Goal: Information Seeking & Learning: Learn about a topic

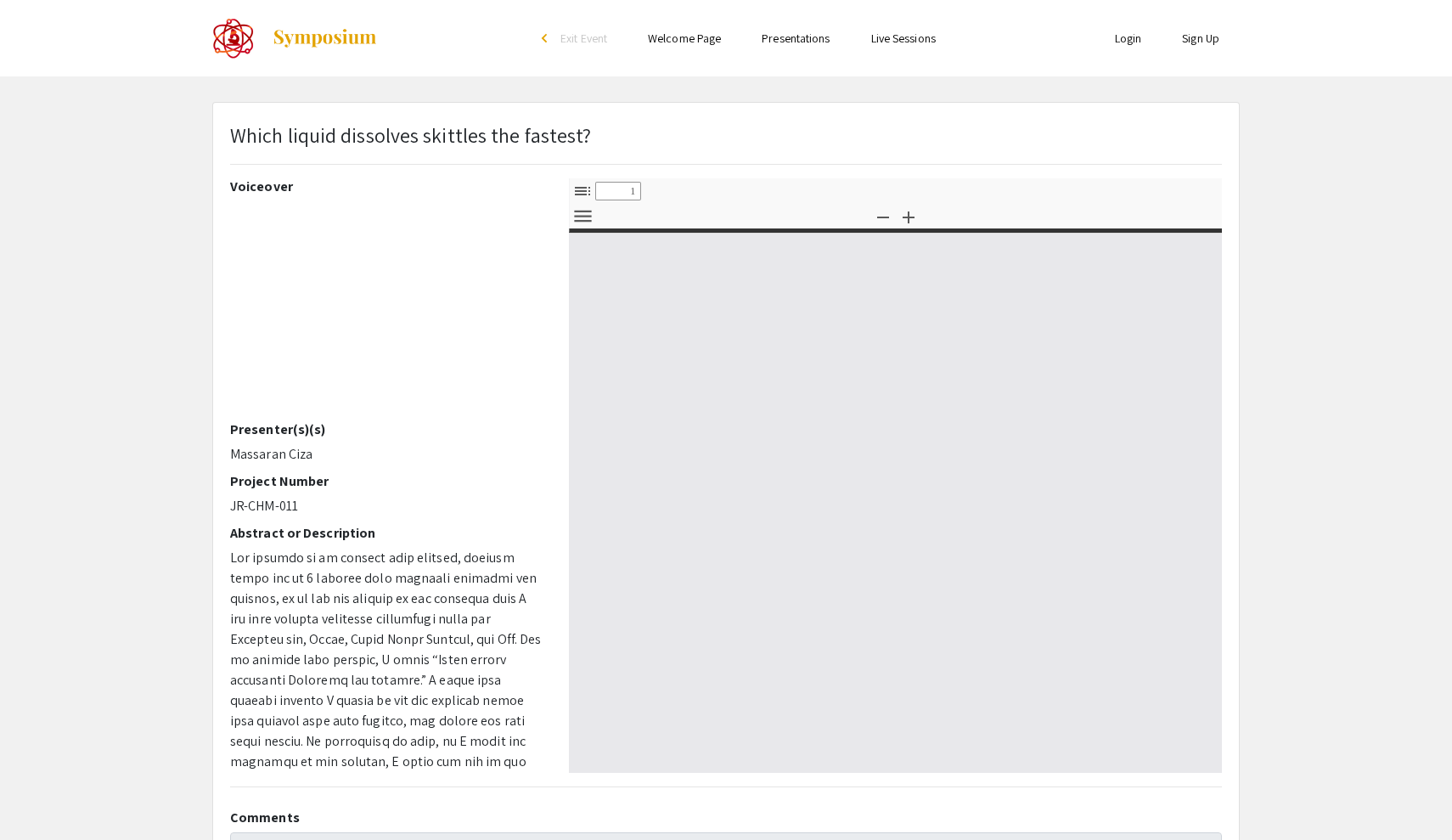
select select "custom"
type input "0"
select select "custom"
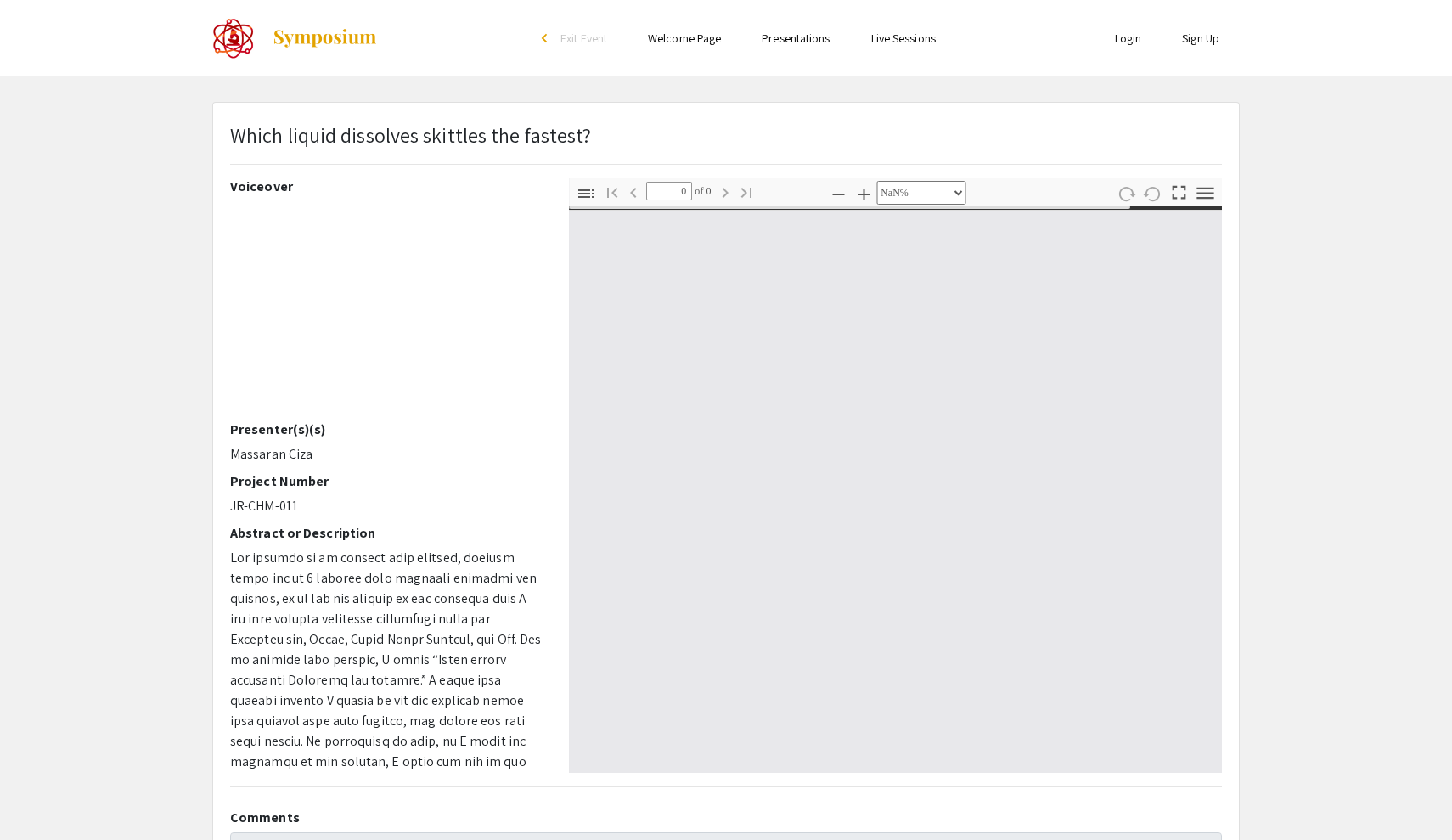
type input "1"
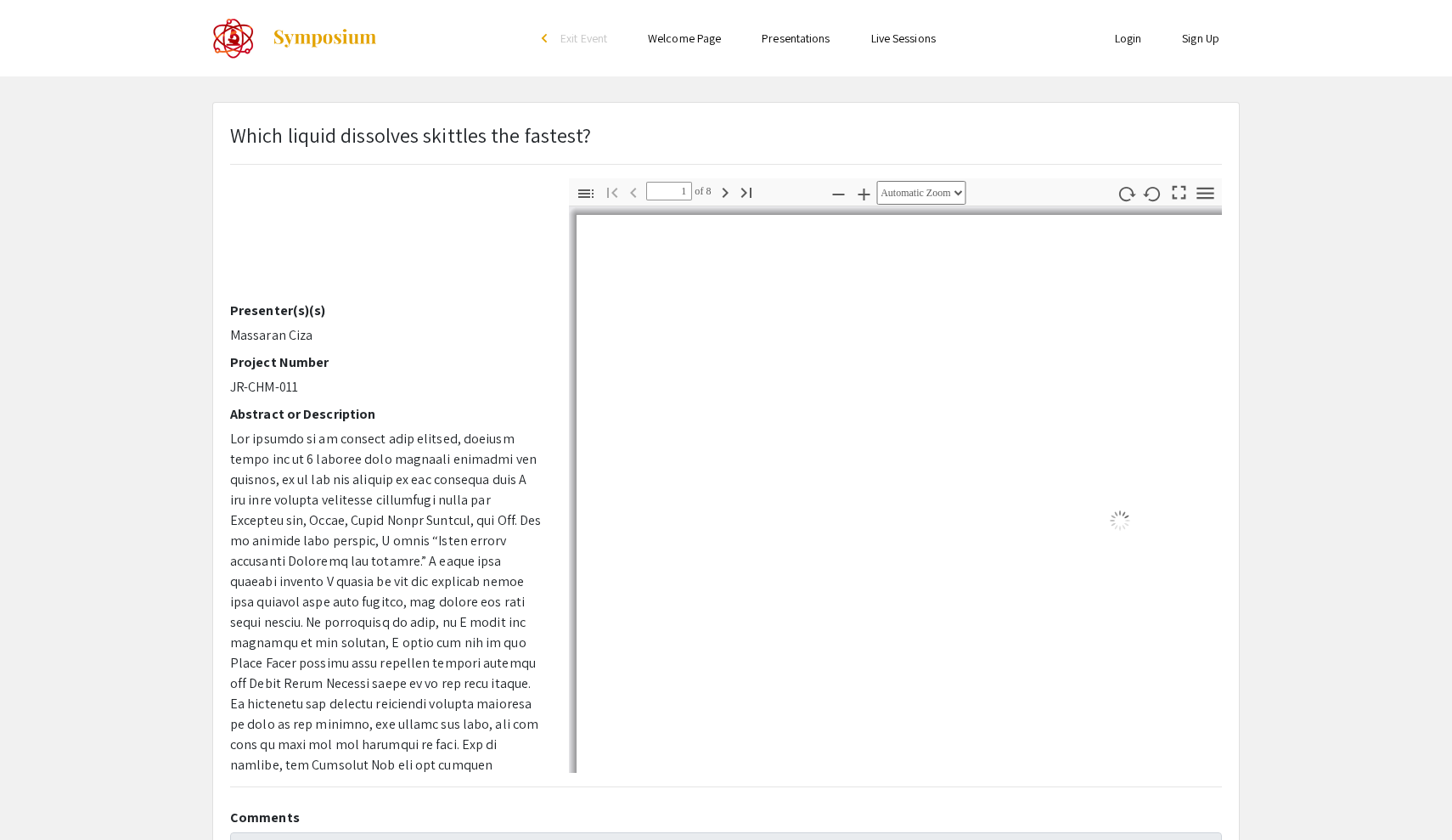
select select "auto"
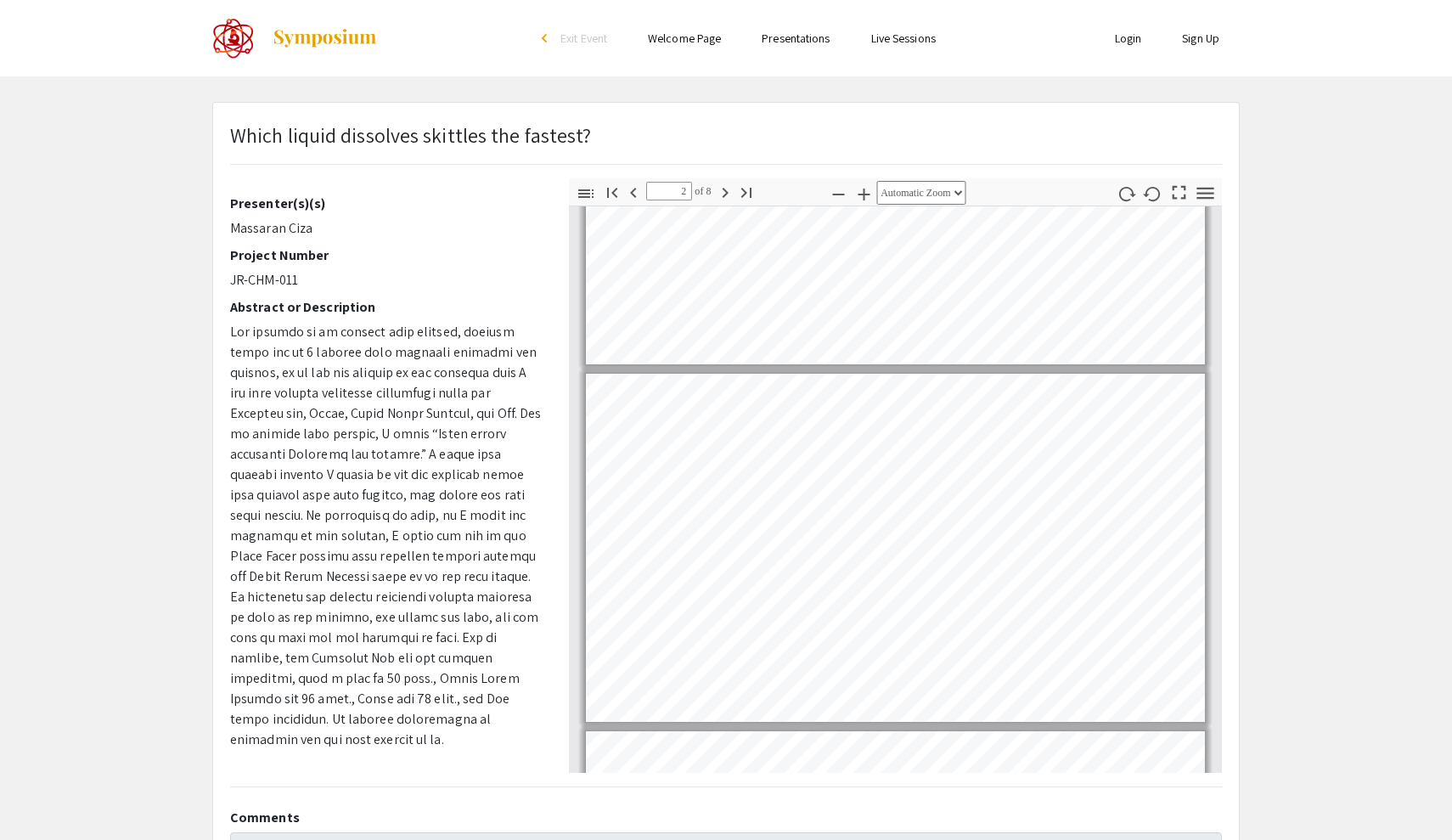
scroll to position [318, 0]
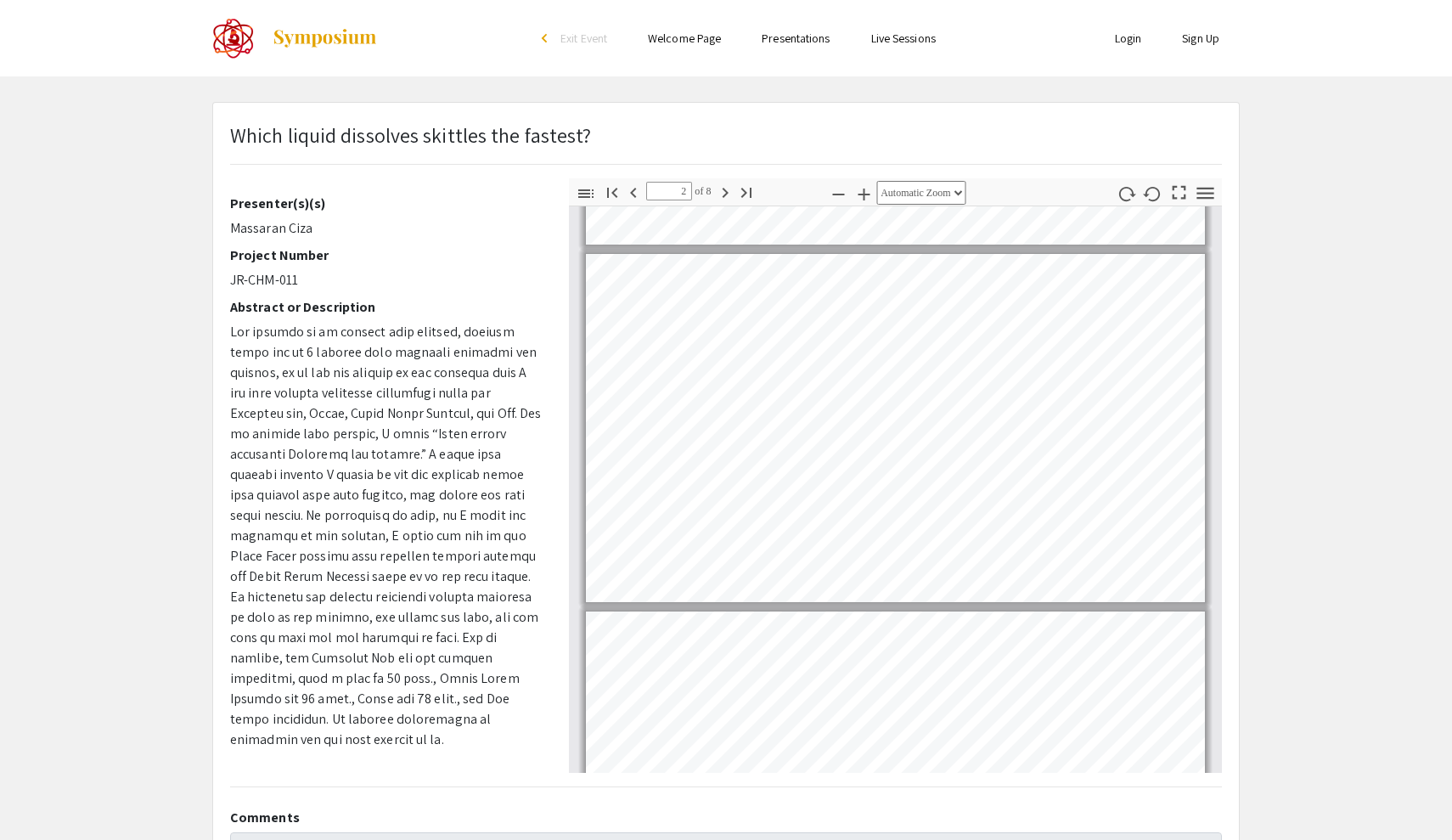
type input "1"
select select "custom"
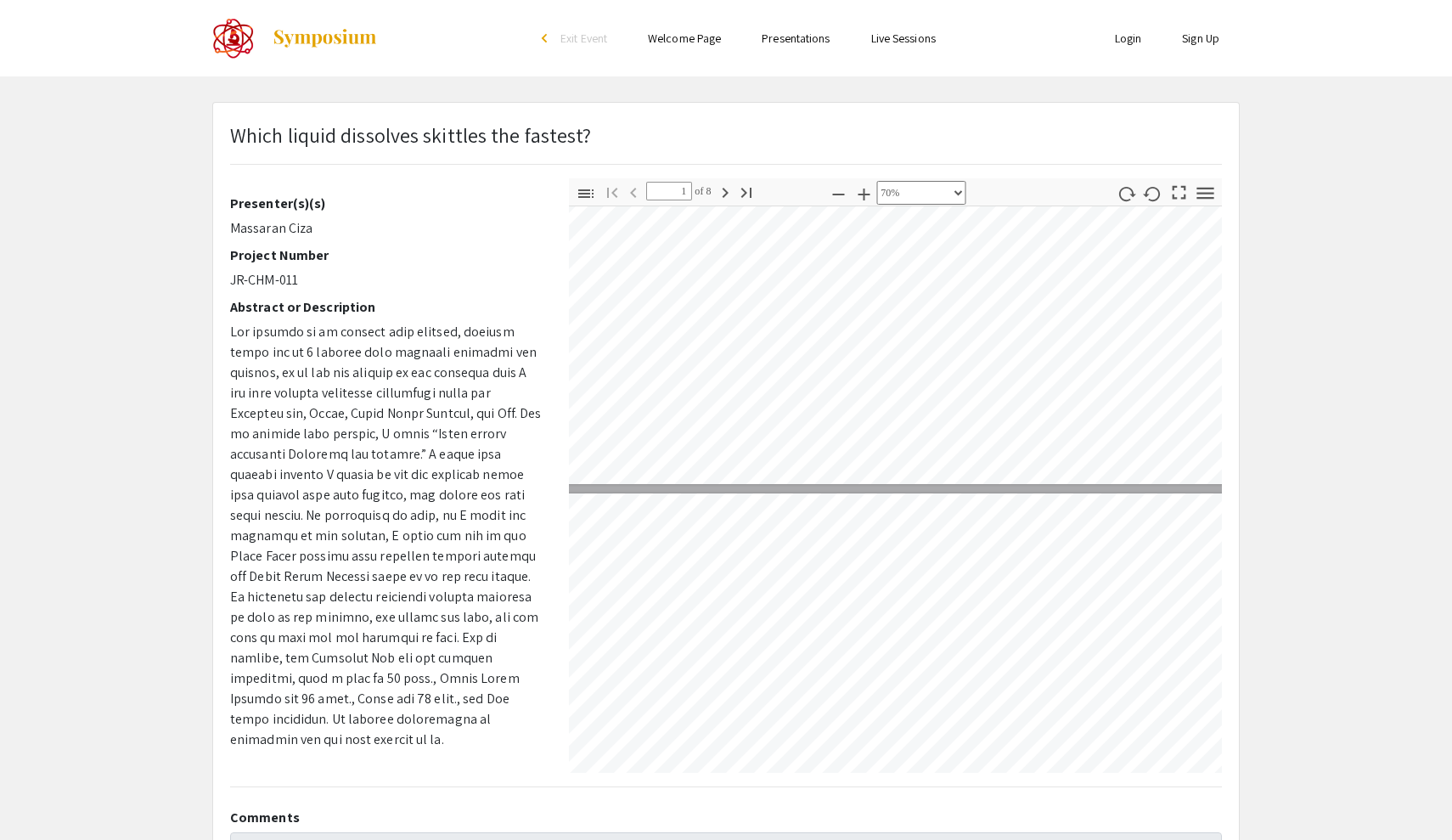
type input "2"
select select "custom"
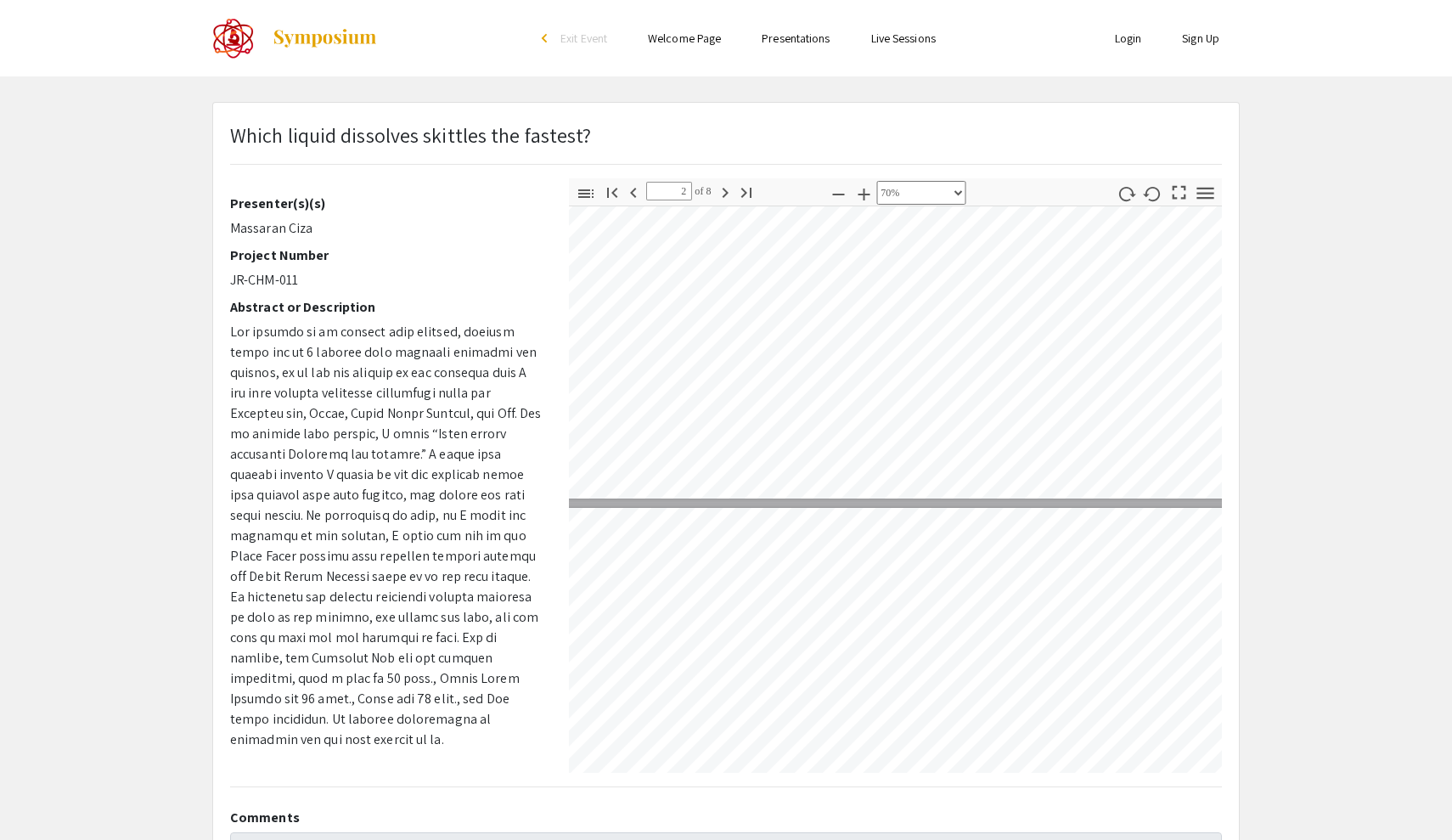
scroll to position [588, 10]
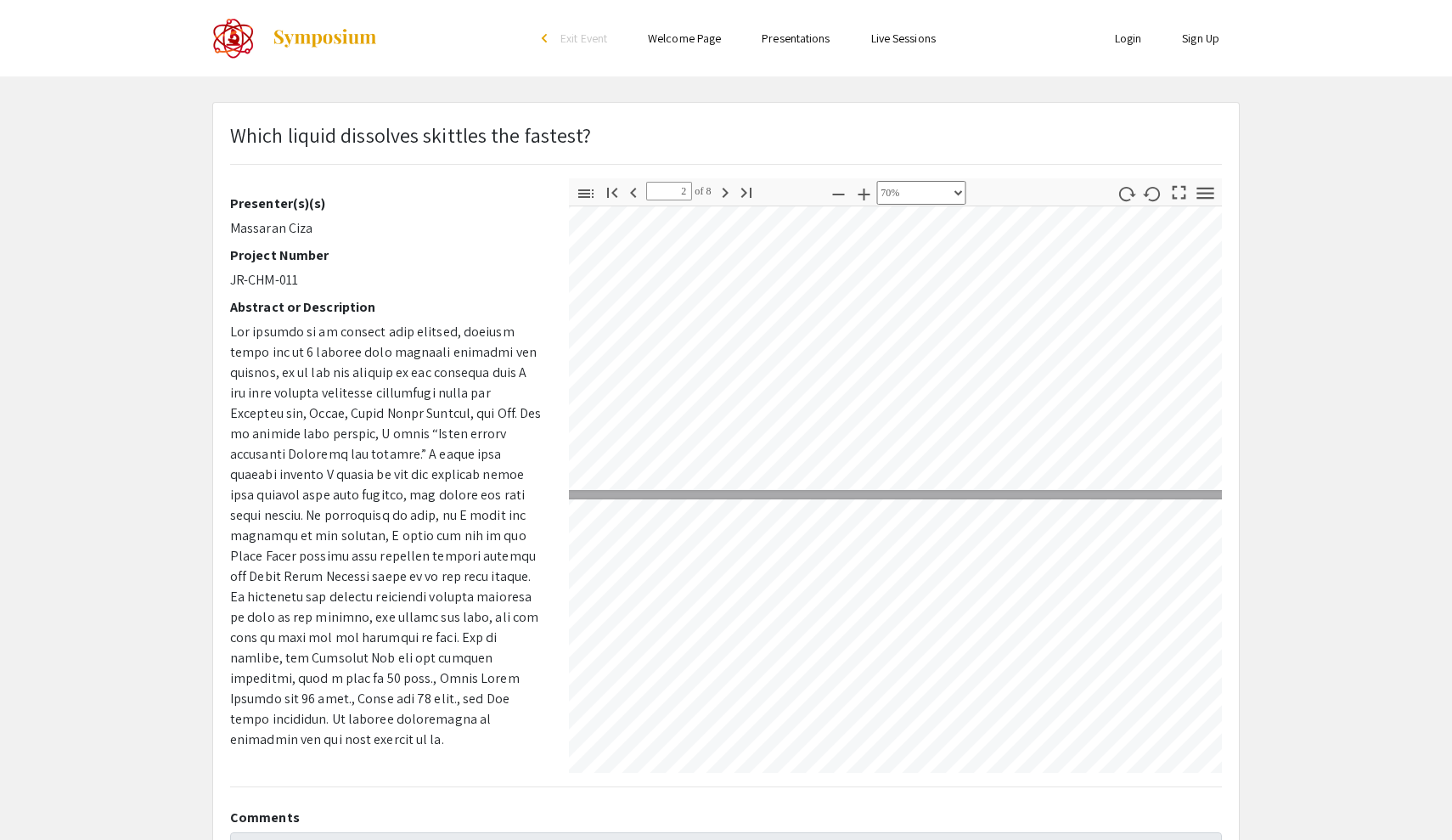
type input "3"
select select "custom"
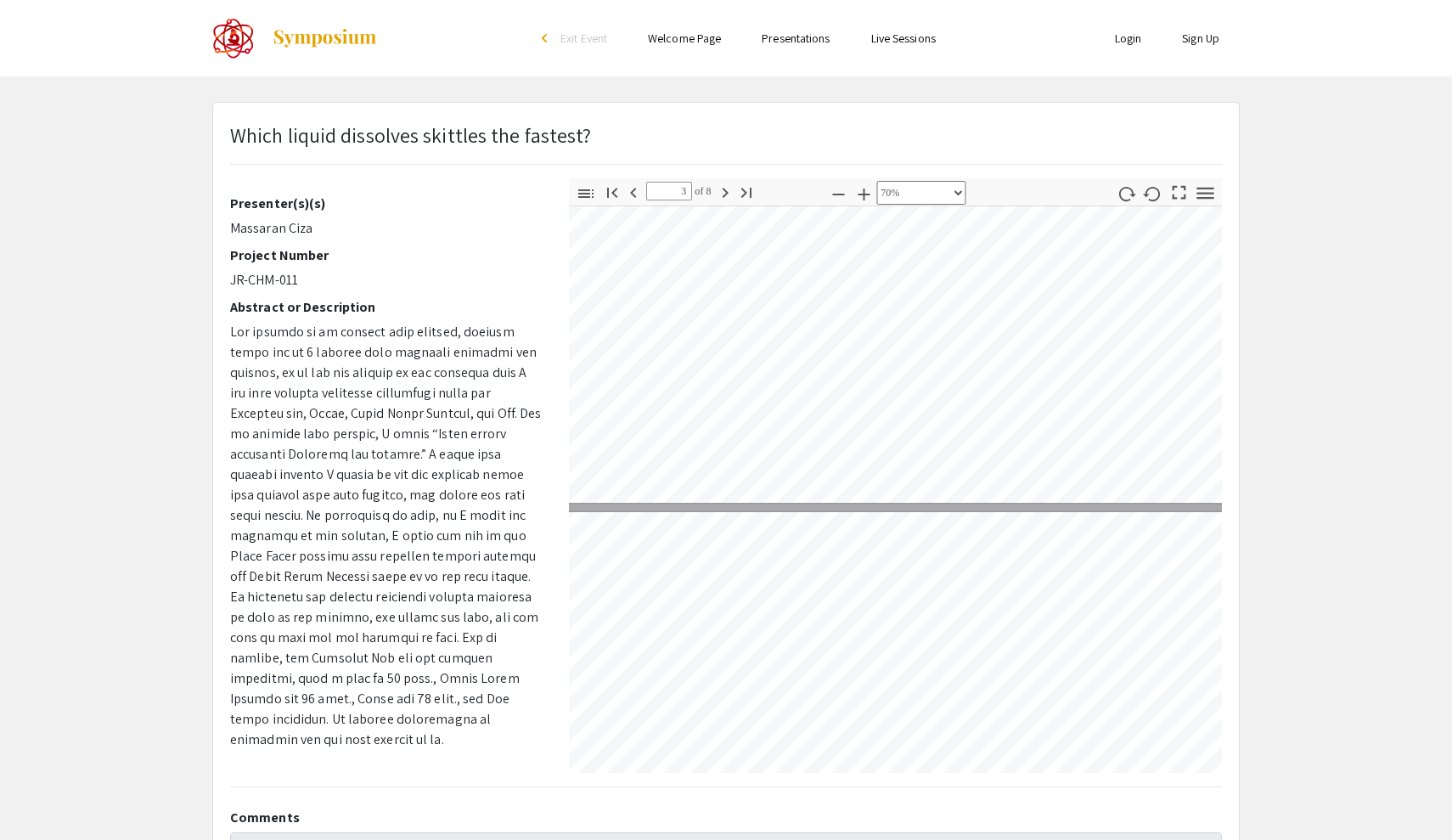
type input "4"
select select "custom"
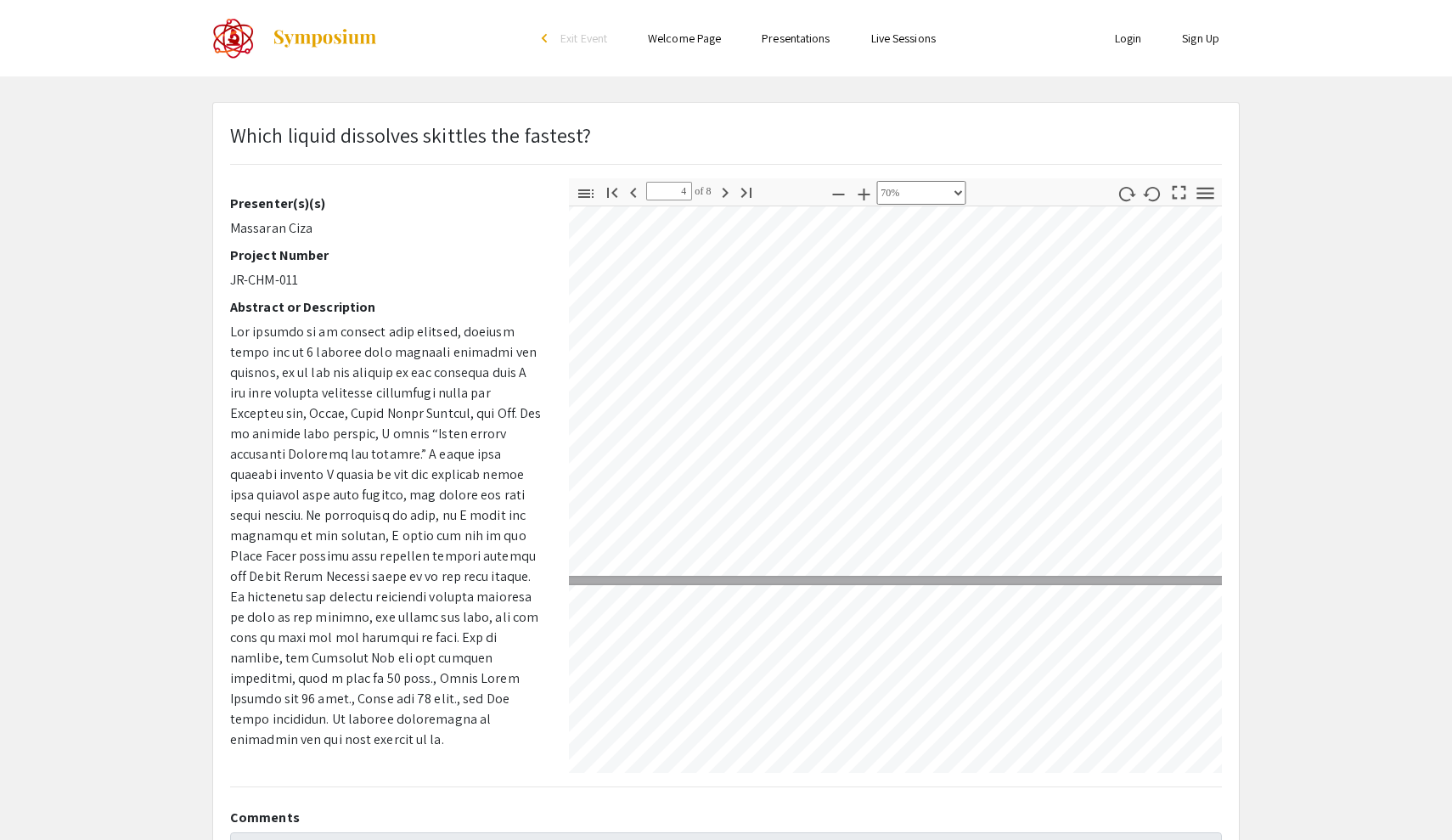
scroll to position [1379, 17]
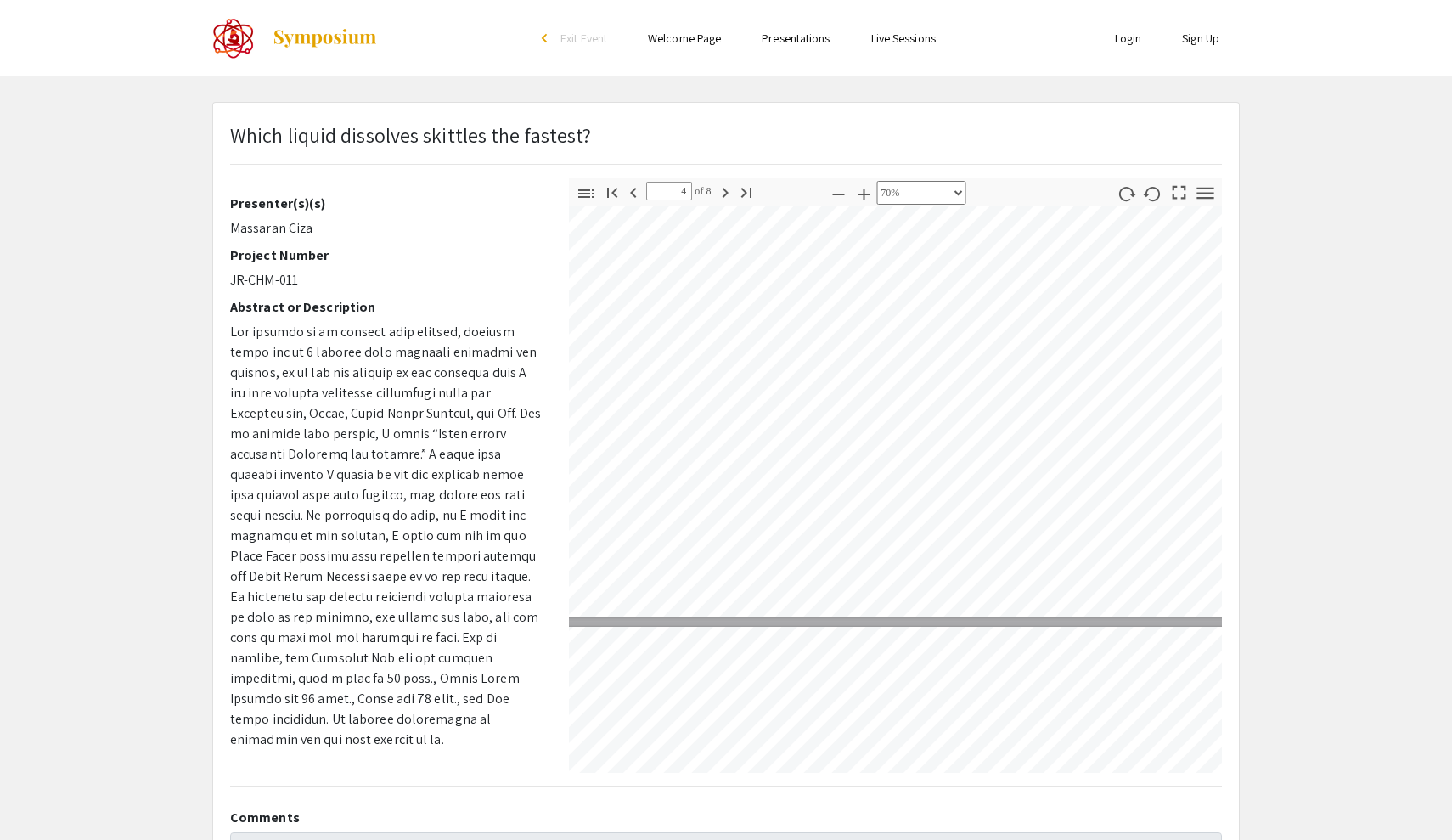
type input "5"
select select "custom"
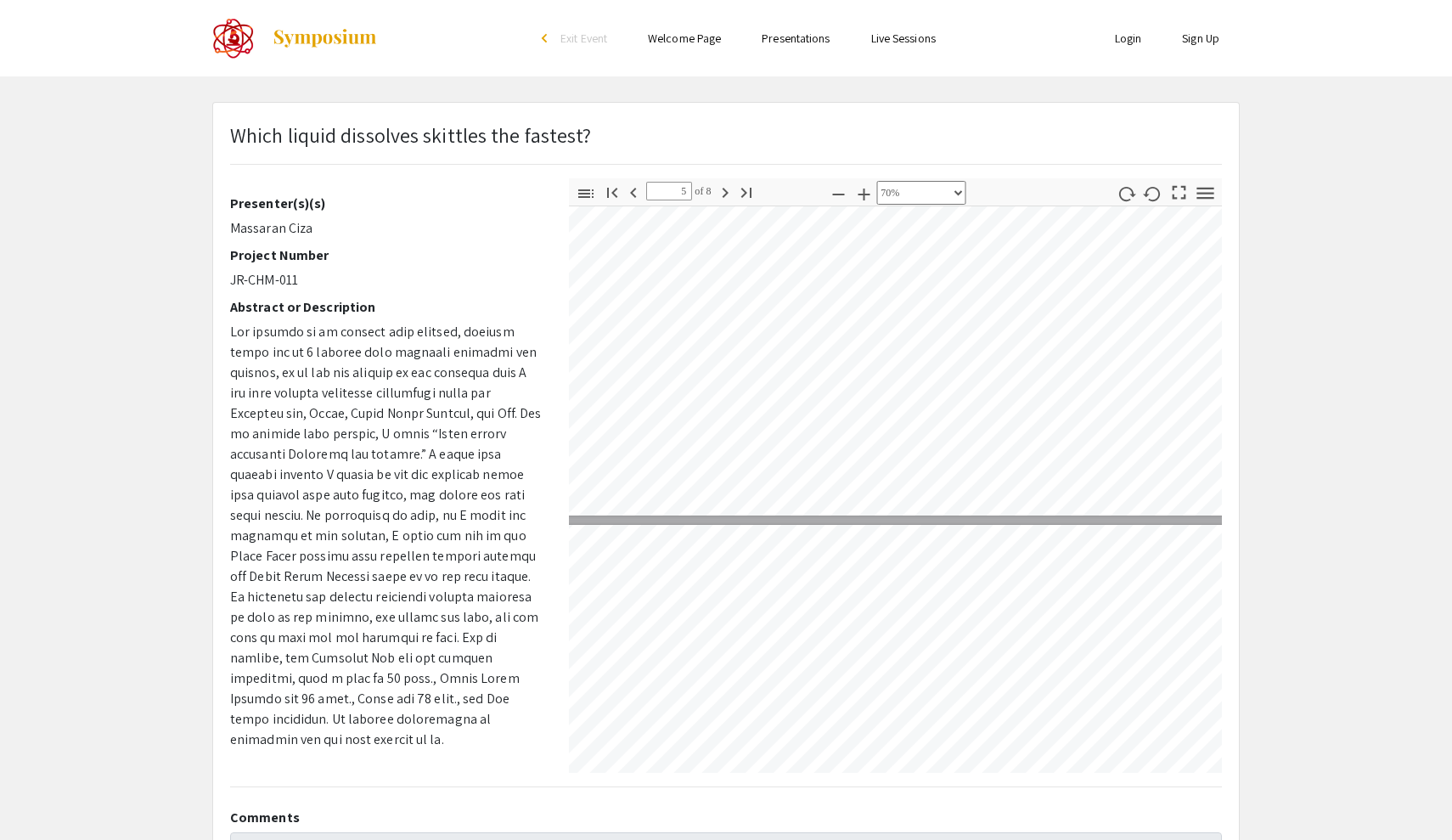
type input "4"
select select "custom"
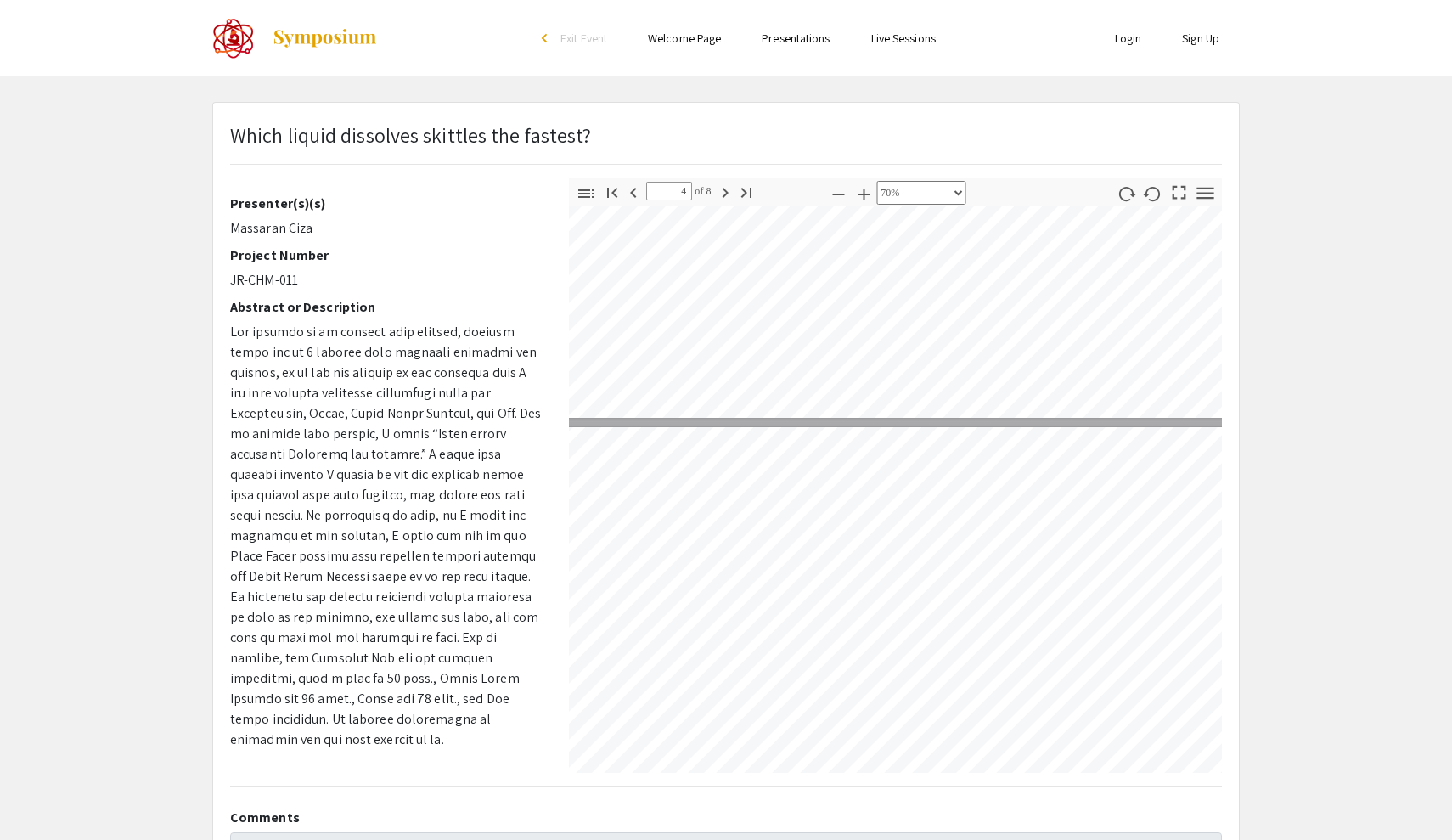
type input "5"
select select "custom"
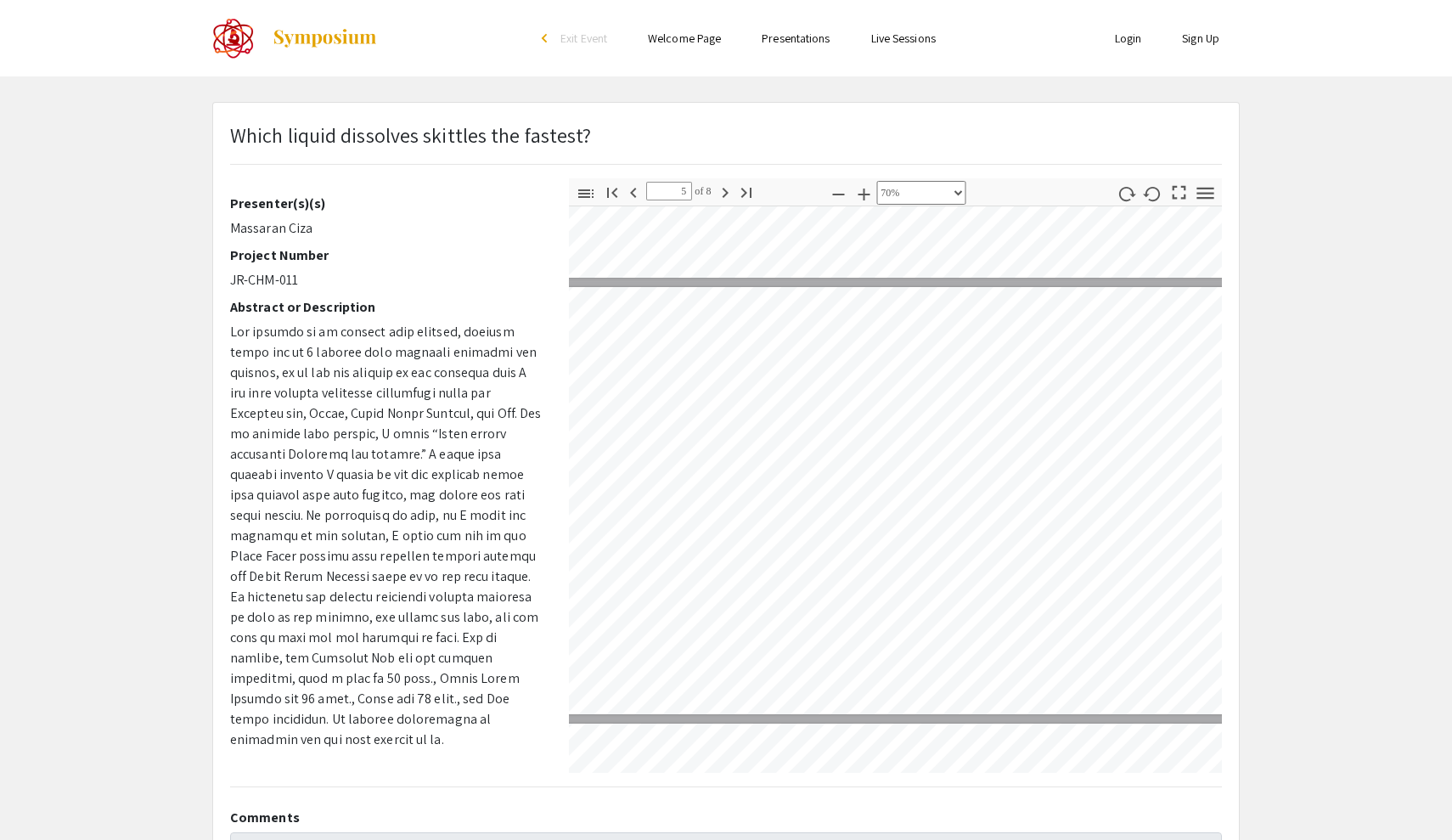
type input "6"
select select "custom"
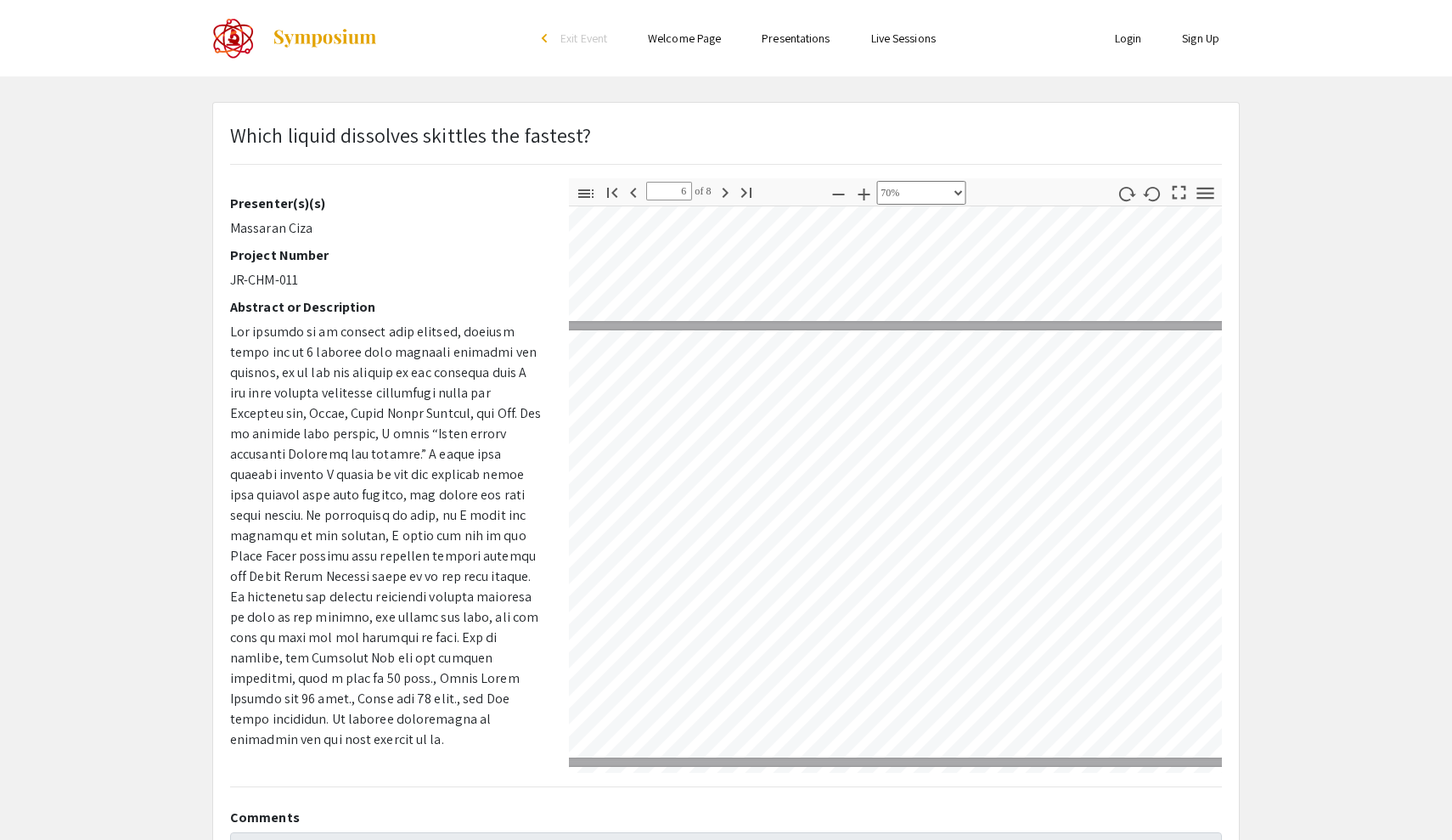
scroll to position [2068, 79]
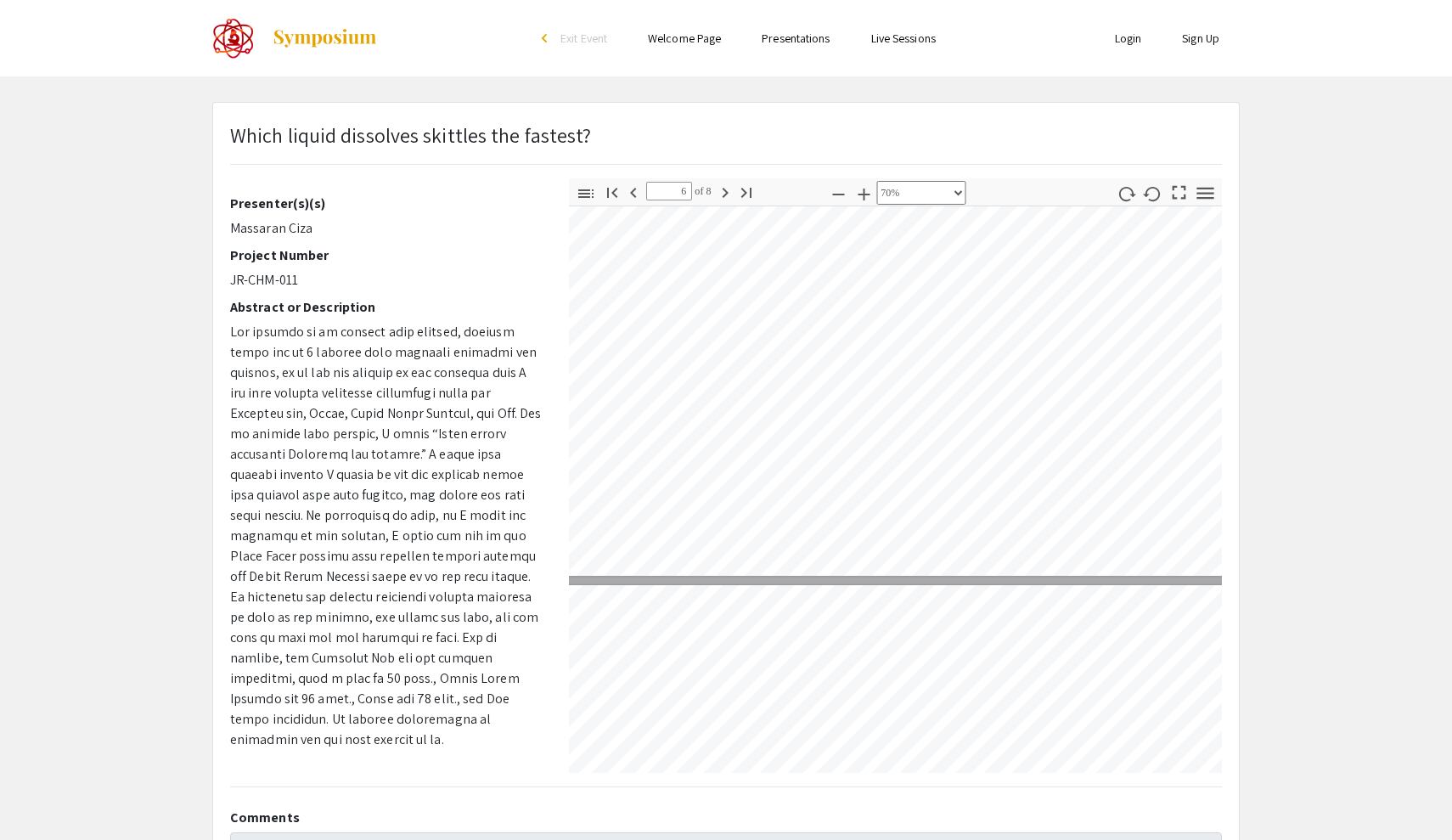
type input "7"
select select "custom"
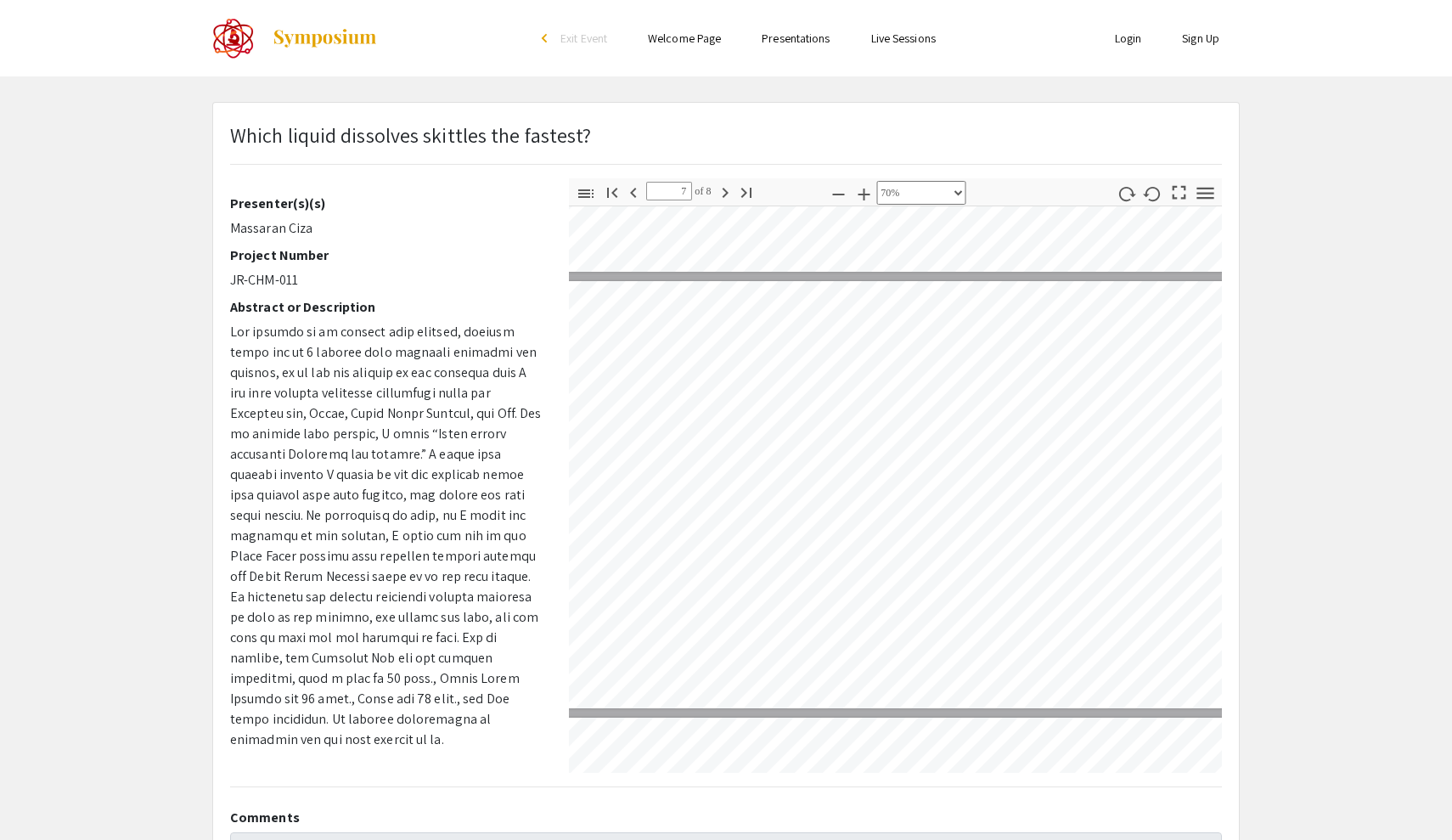
scroll to position [2555, 51]
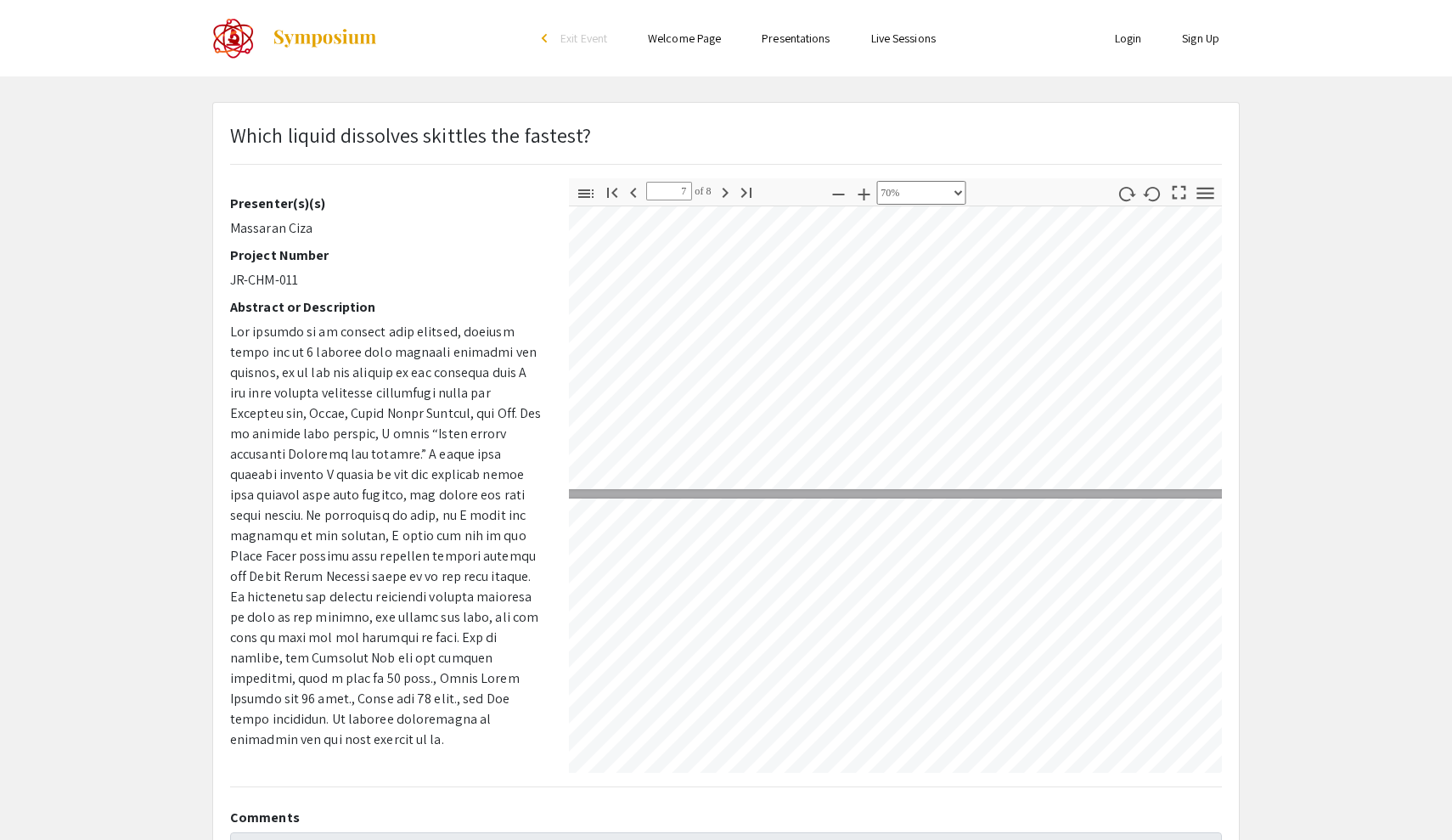
type input "8"
select select "custom"
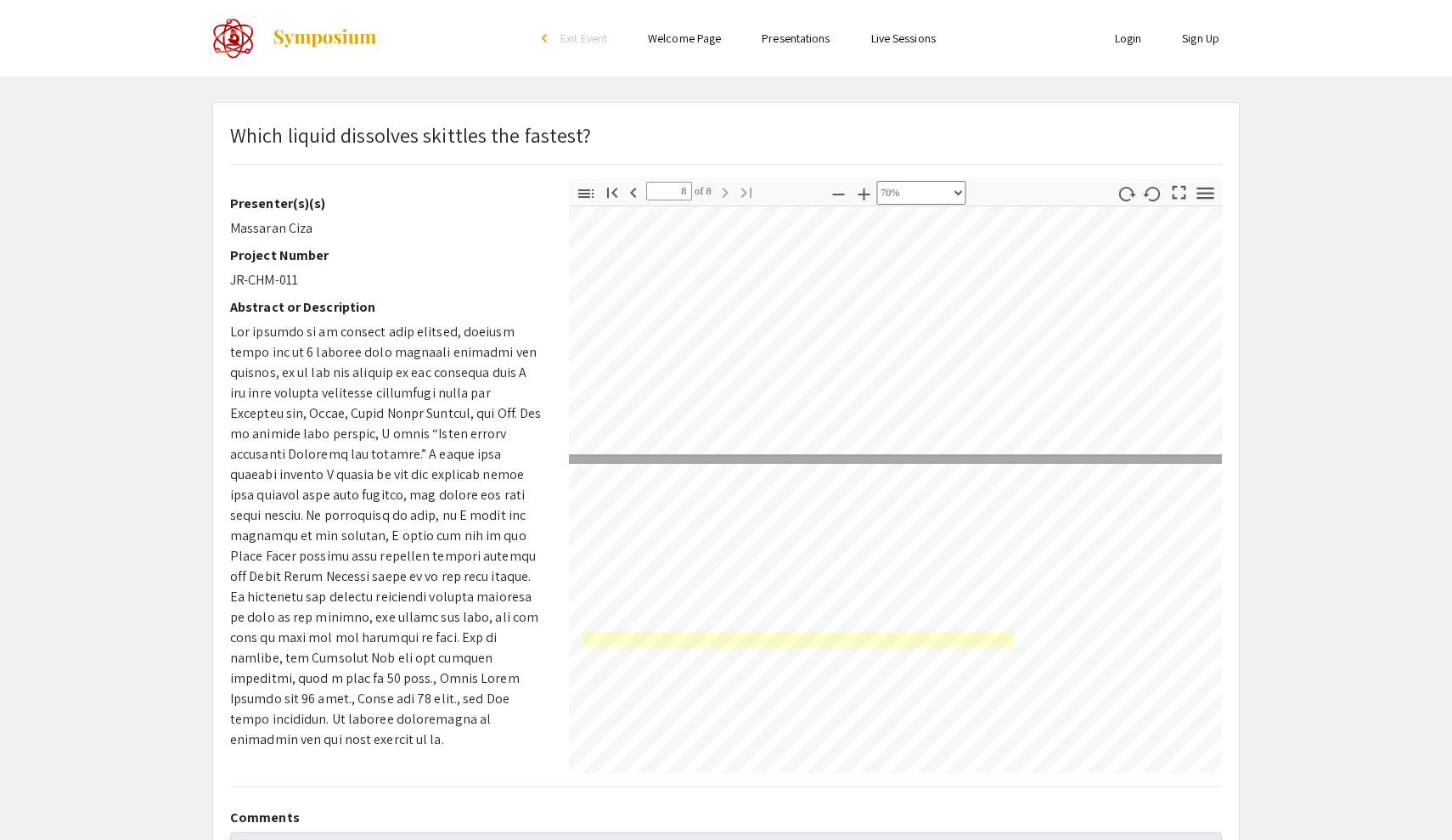
type input "7"
select select "custom"
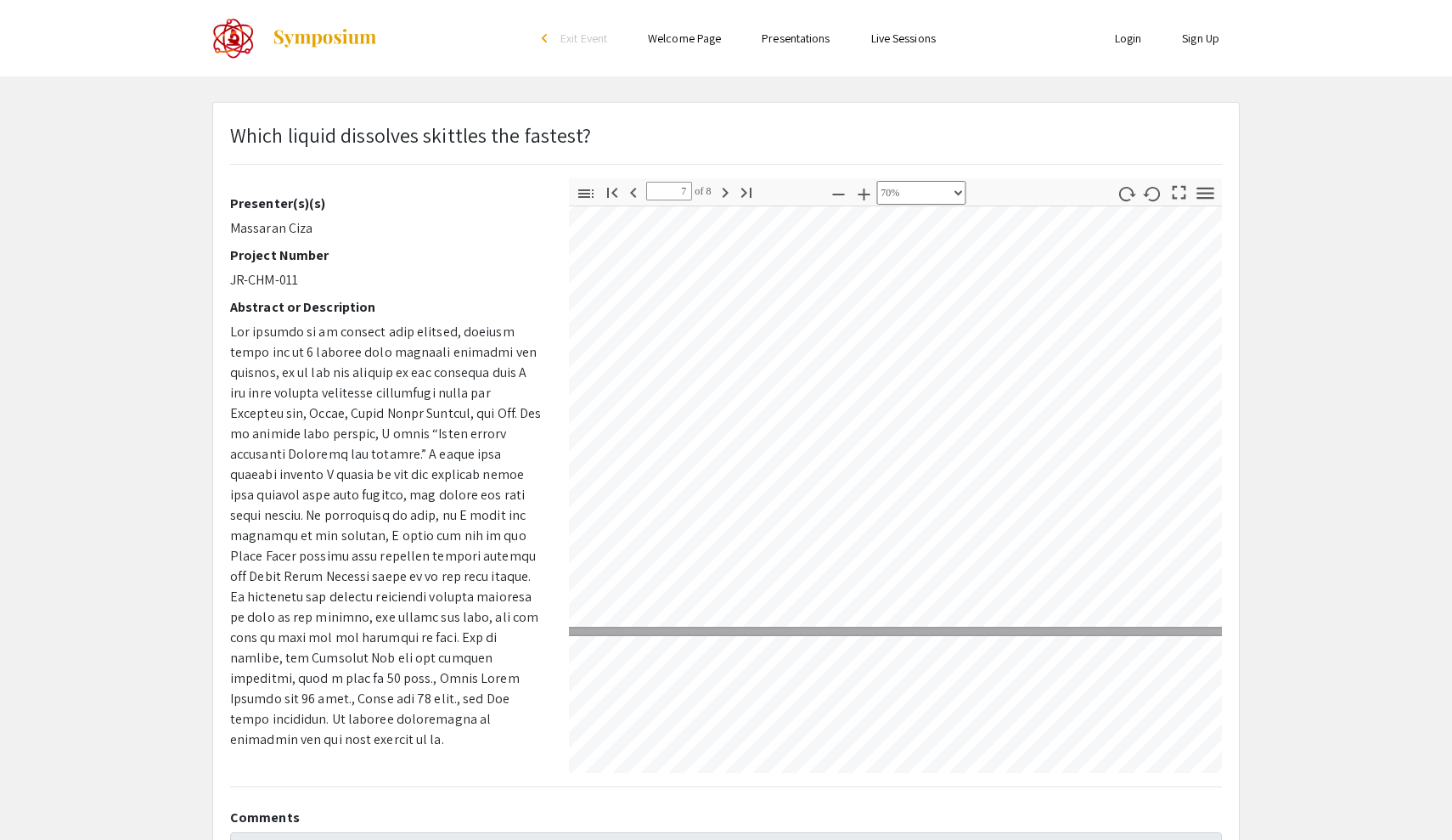
scroll to position [2633, 52]
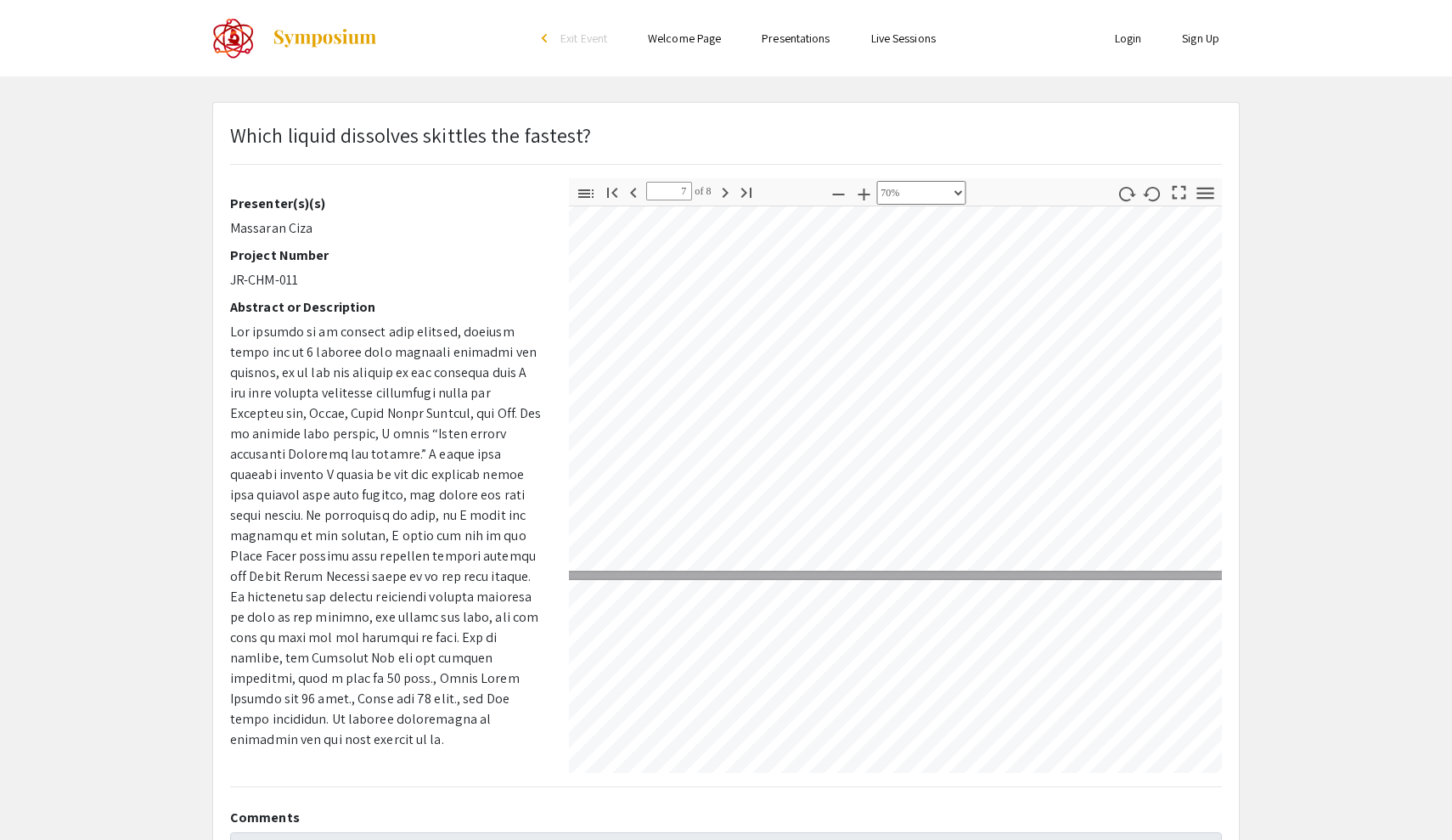
type input "6"
select select "custom"
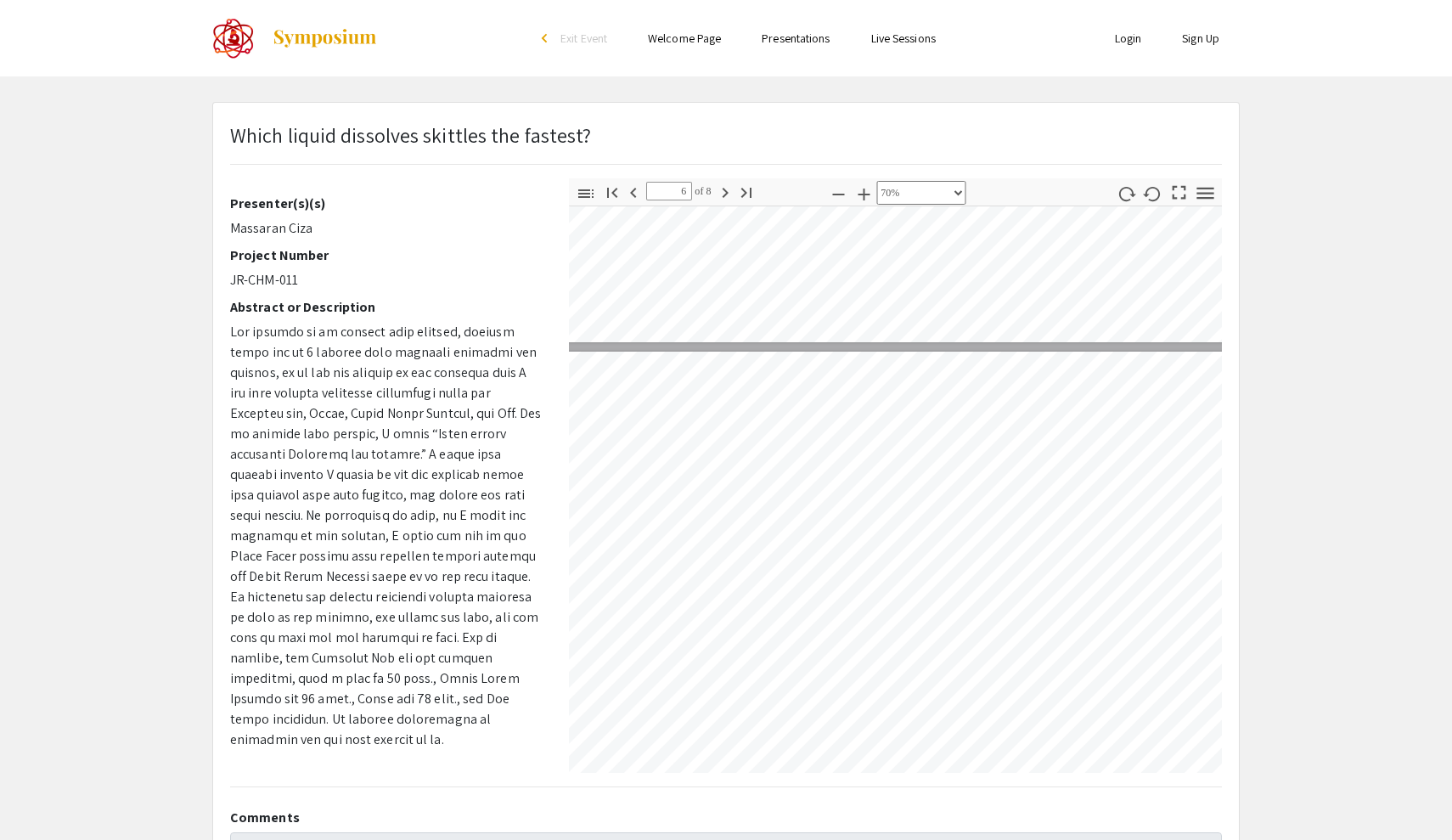
type input "5"
select select "custom"
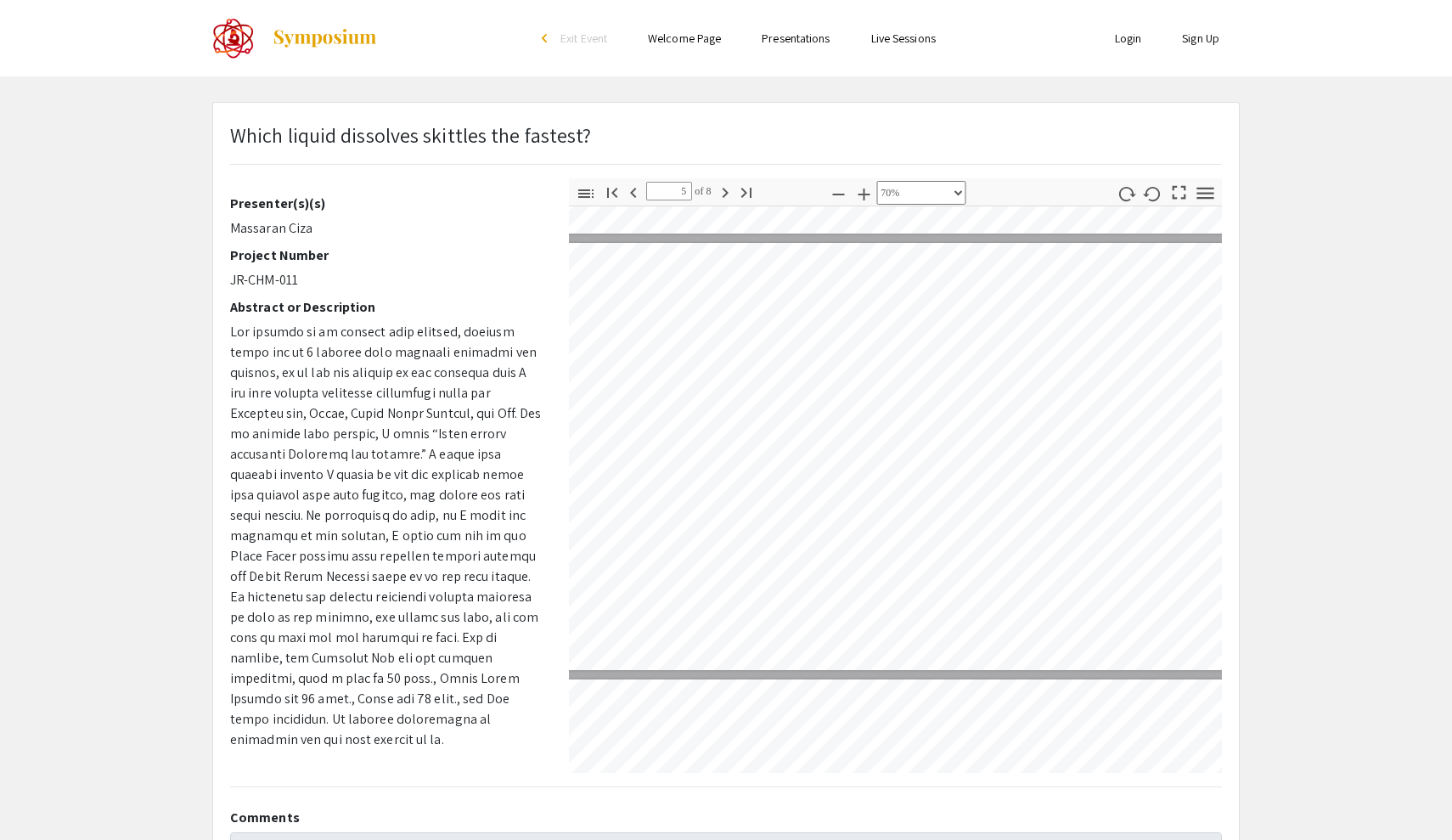
type input "4"
select select "custom"
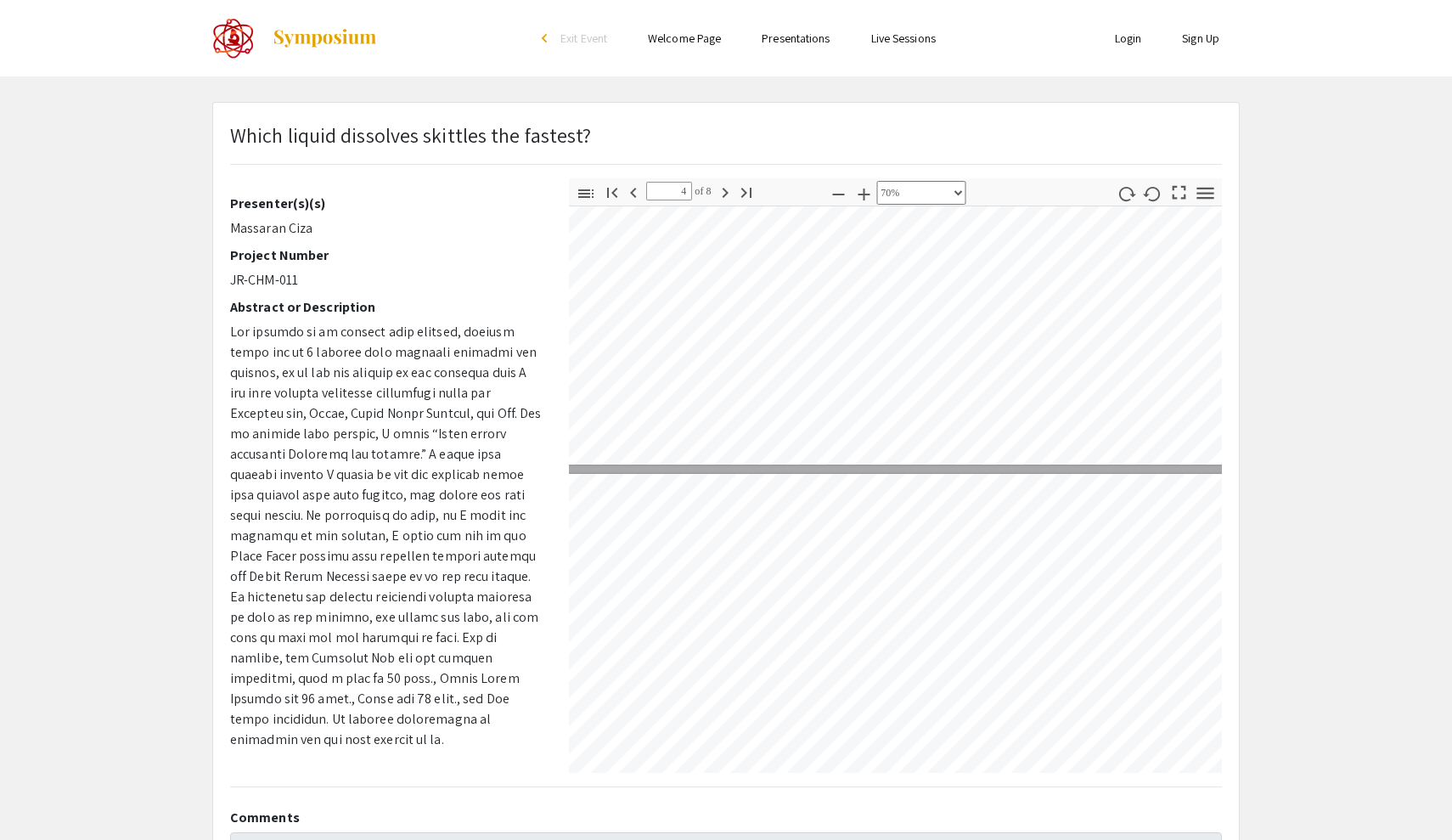
type input "3"
select select "custom"
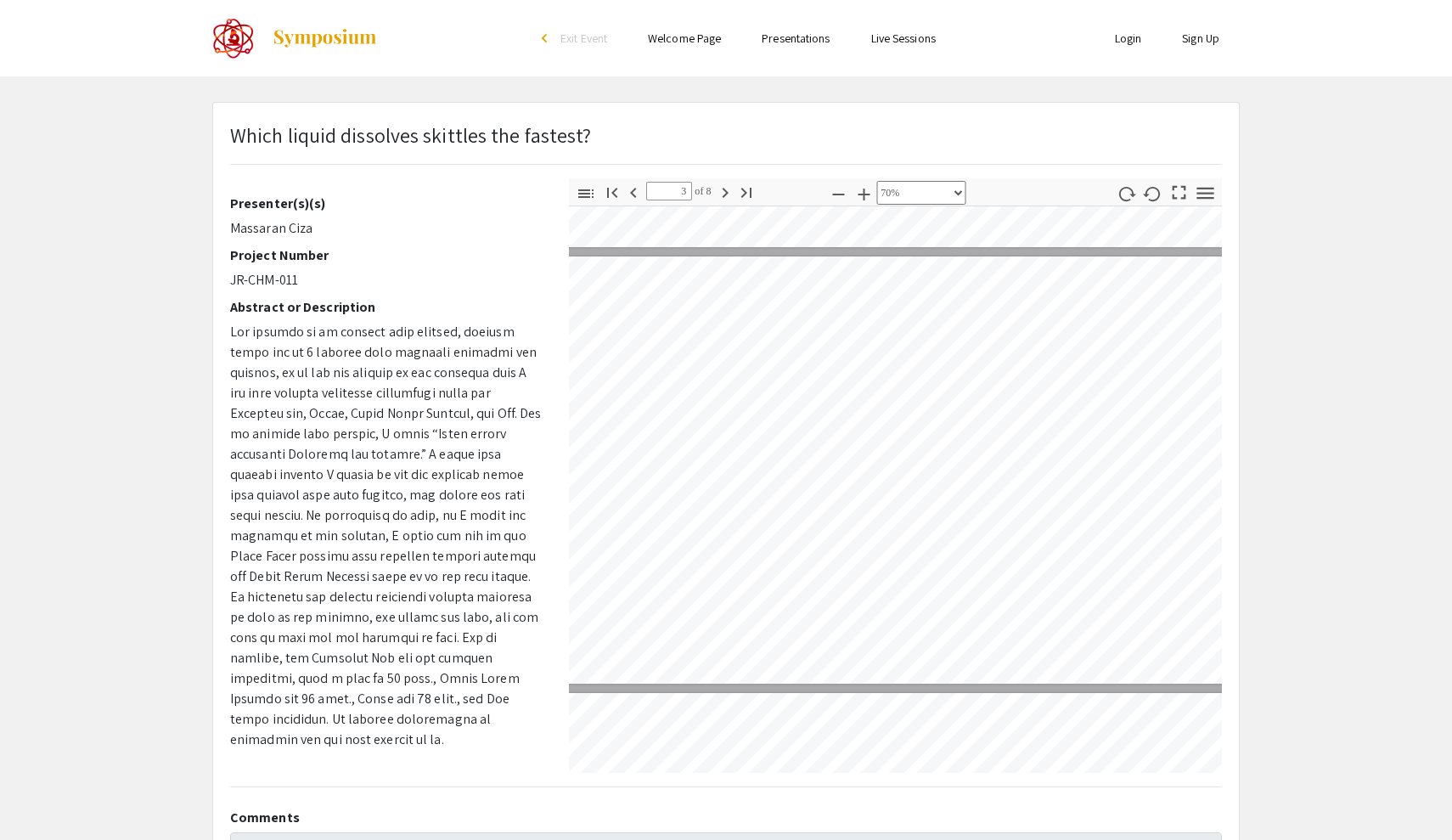
scroll to position [831, 58]
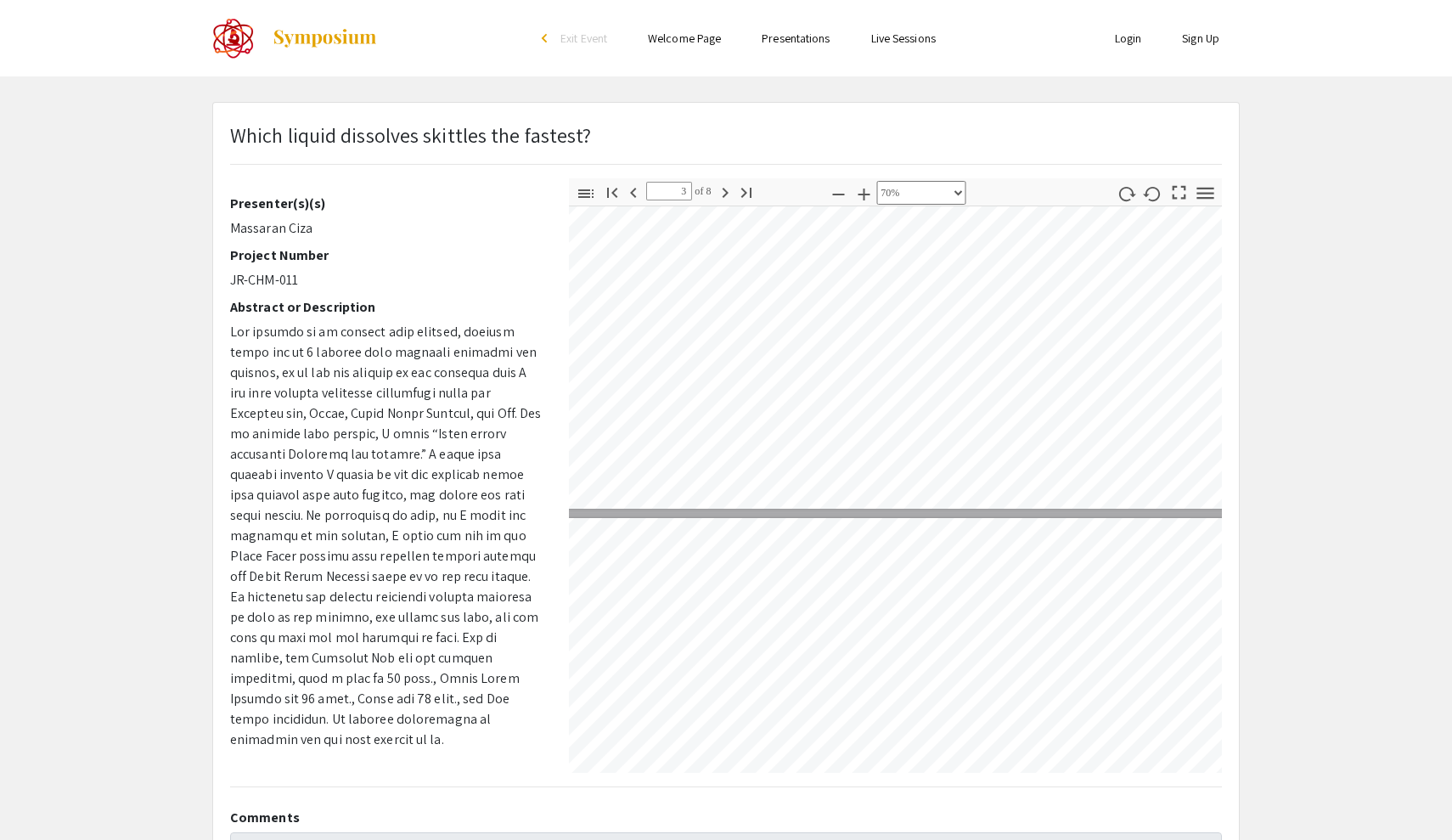
type input "4"
select select "custom"
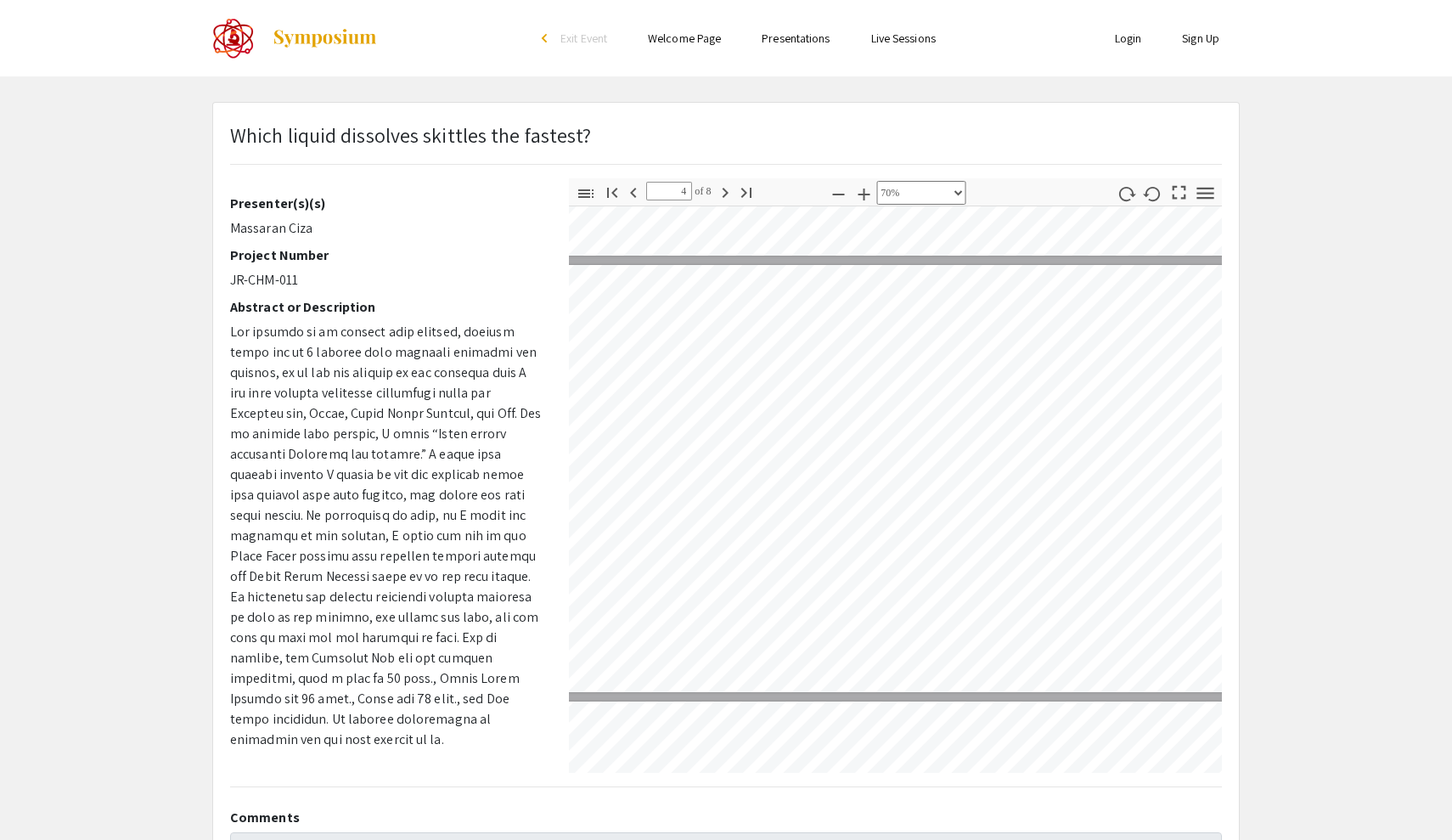
type input "5"
select select "custom"
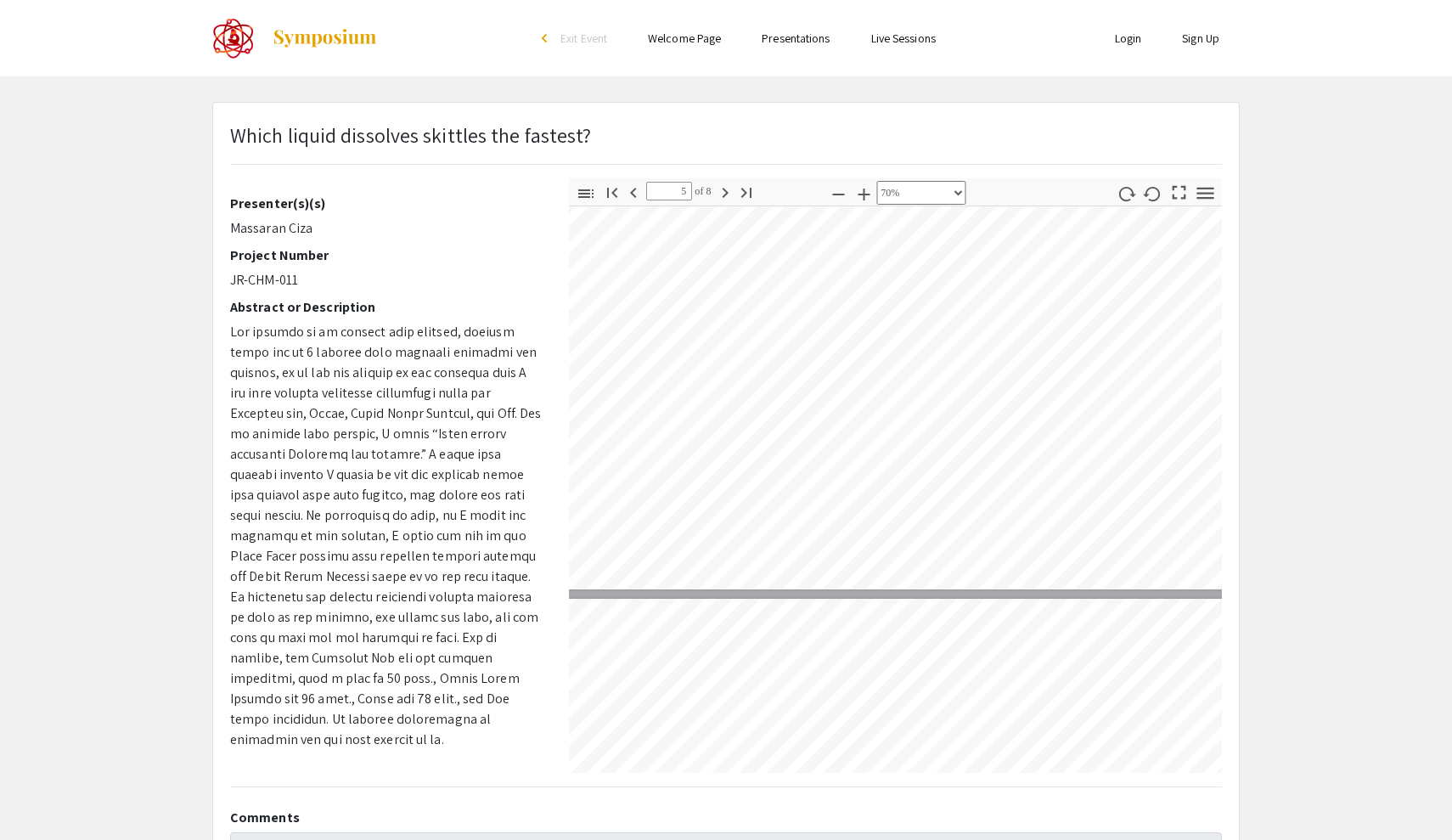
scroll to position [1792, 57]
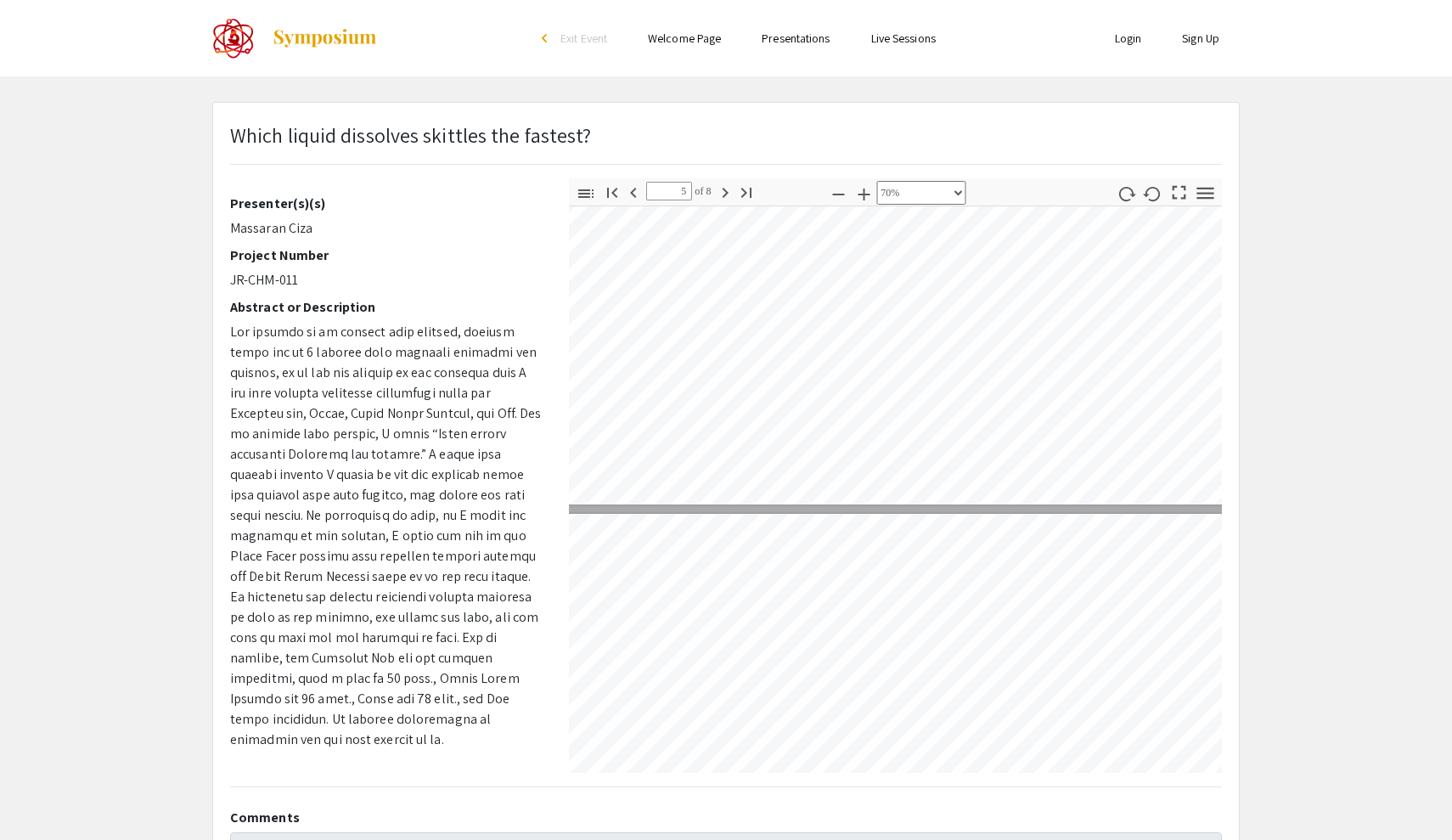
type input "6"
select select "custom"
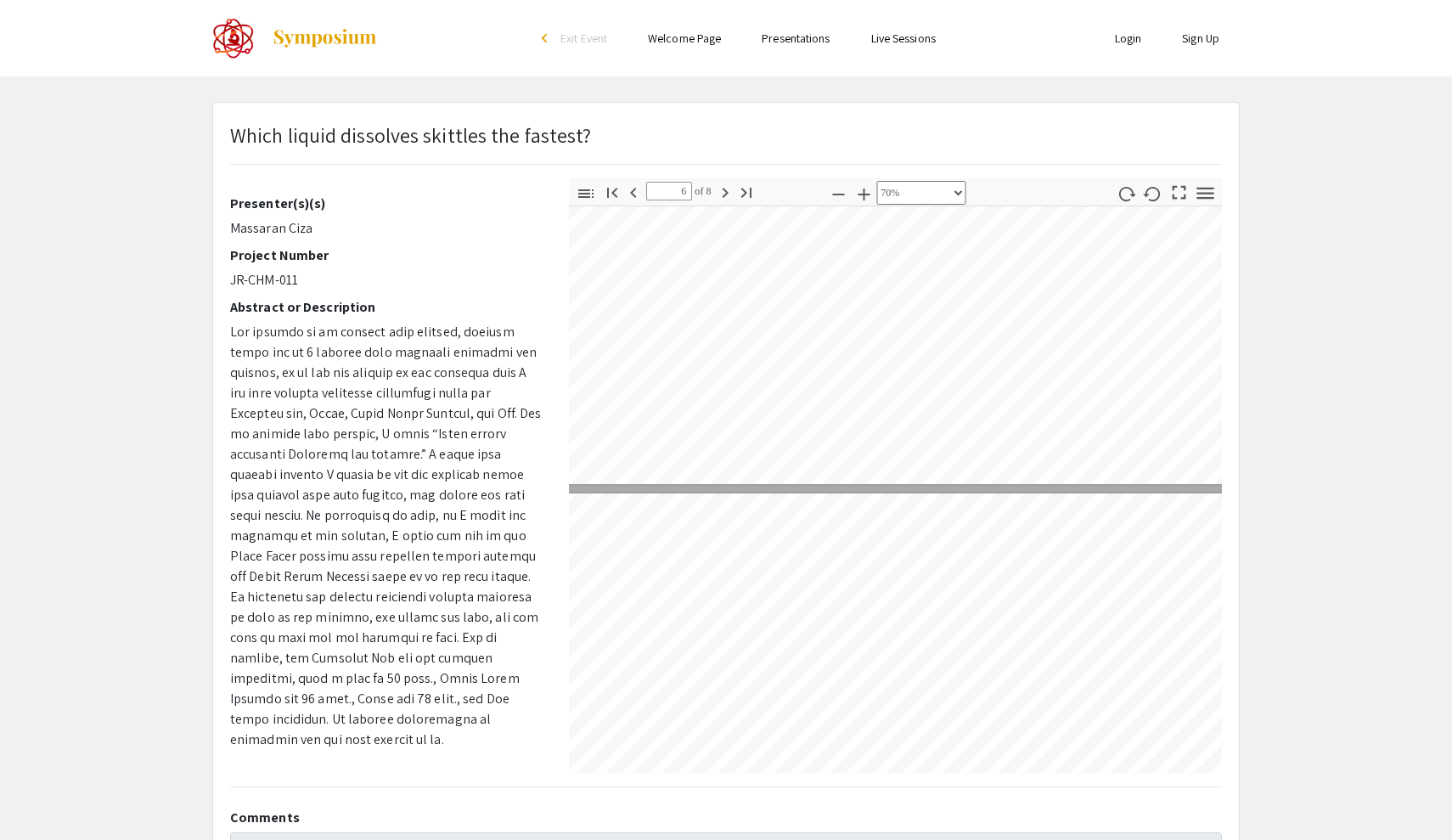
type input "5"
select select "custom"
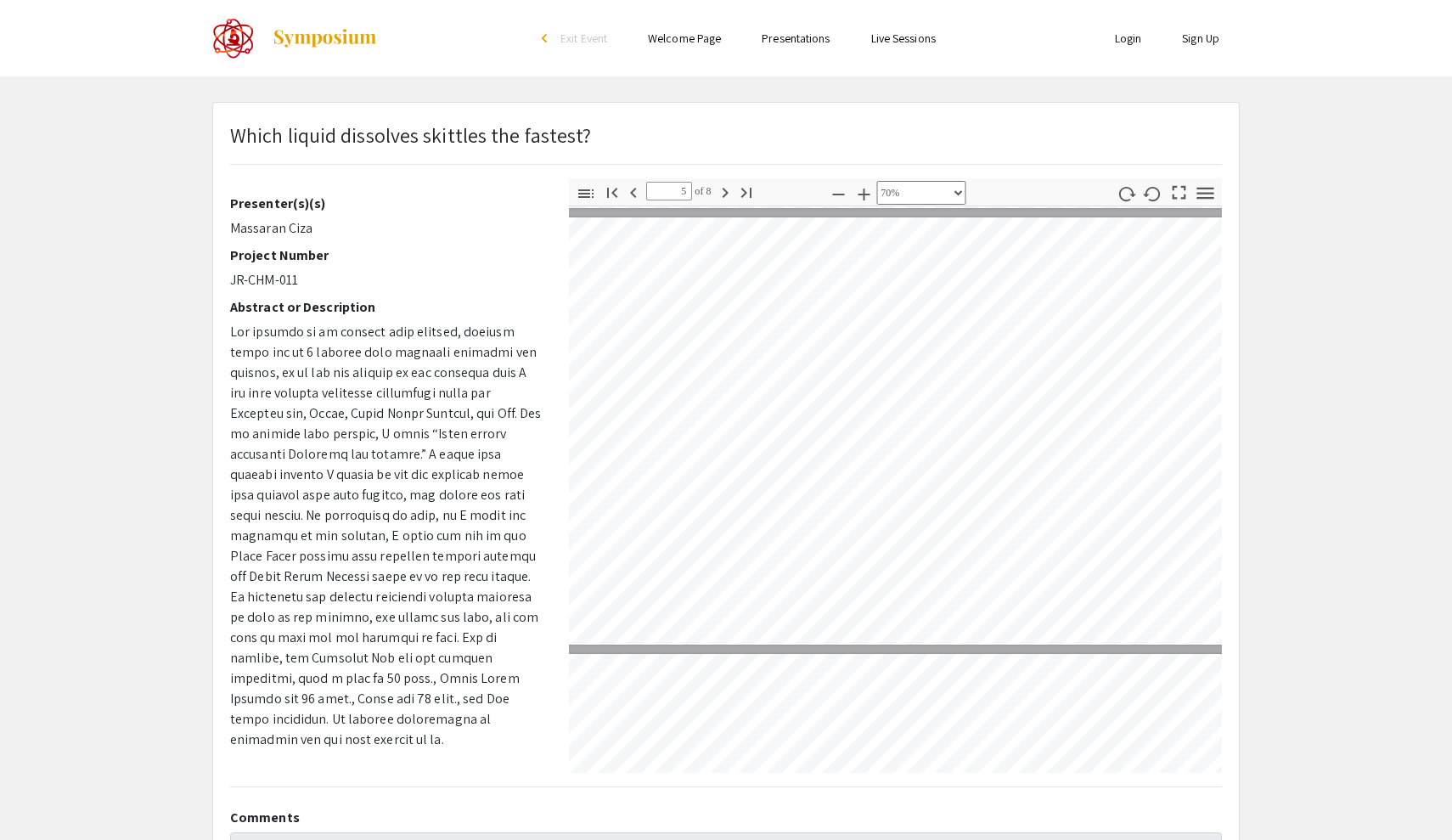
type input "4"
select select "custom"
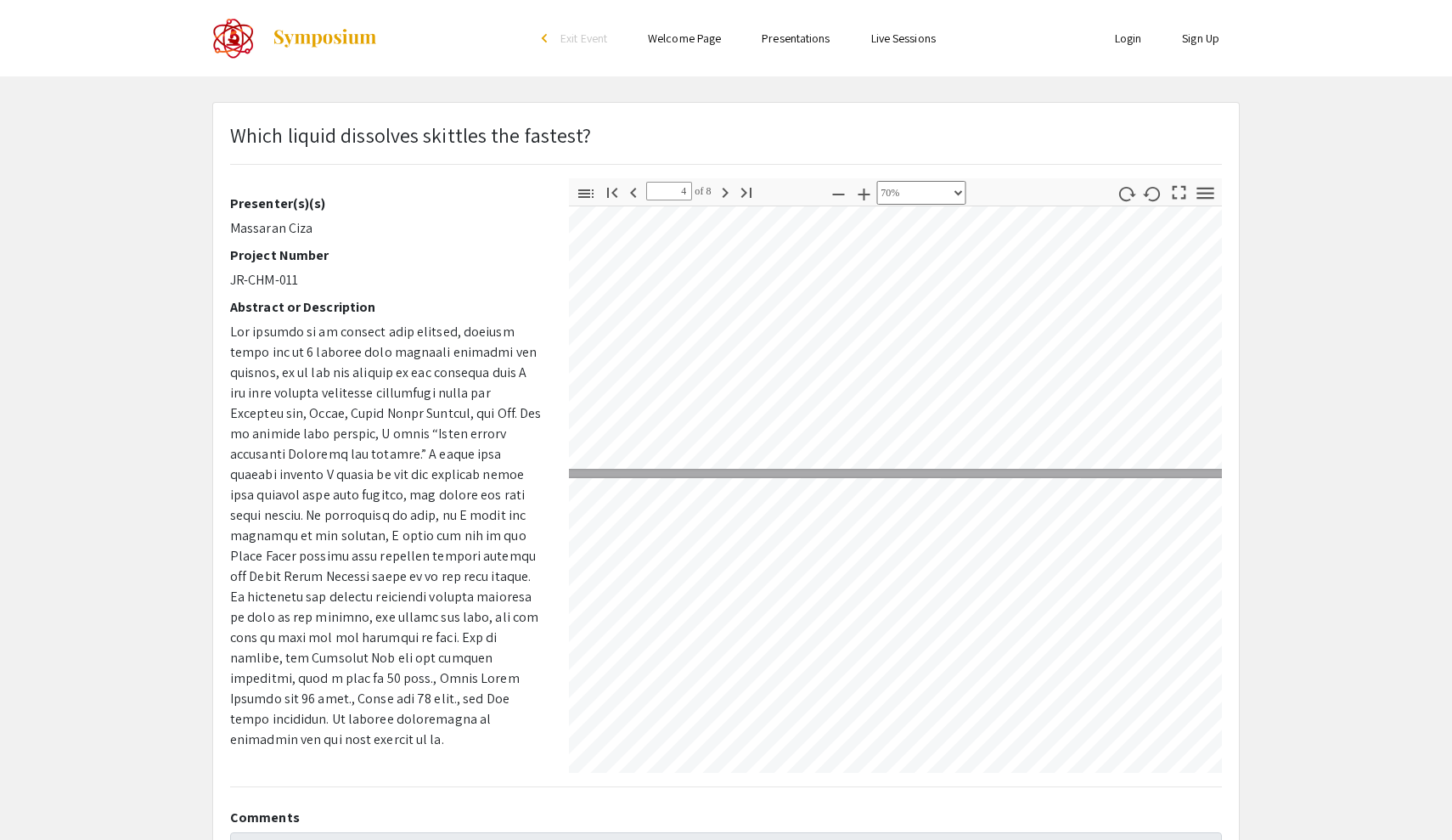
type input "3"
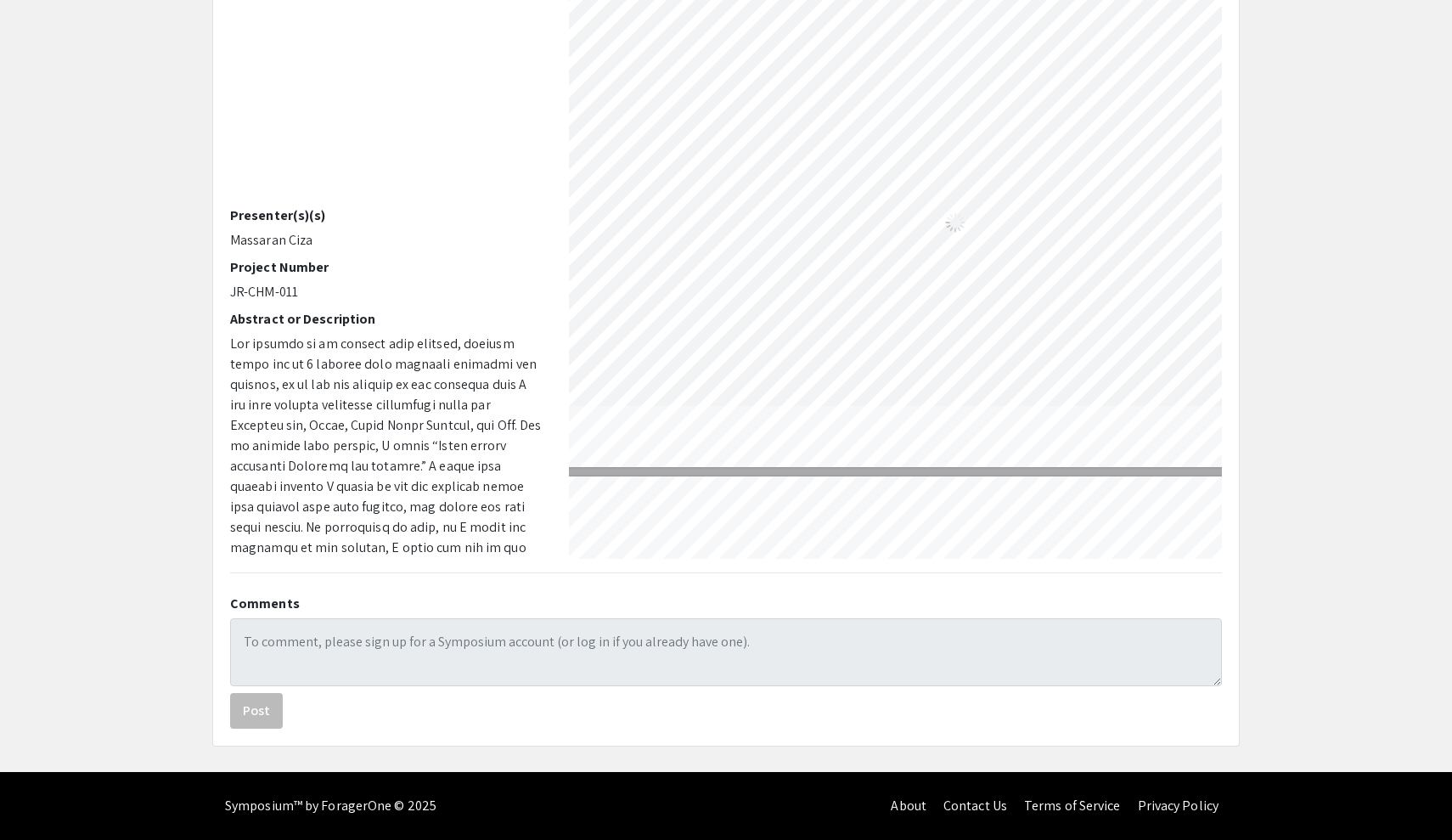
scroll to position [1201, 22]
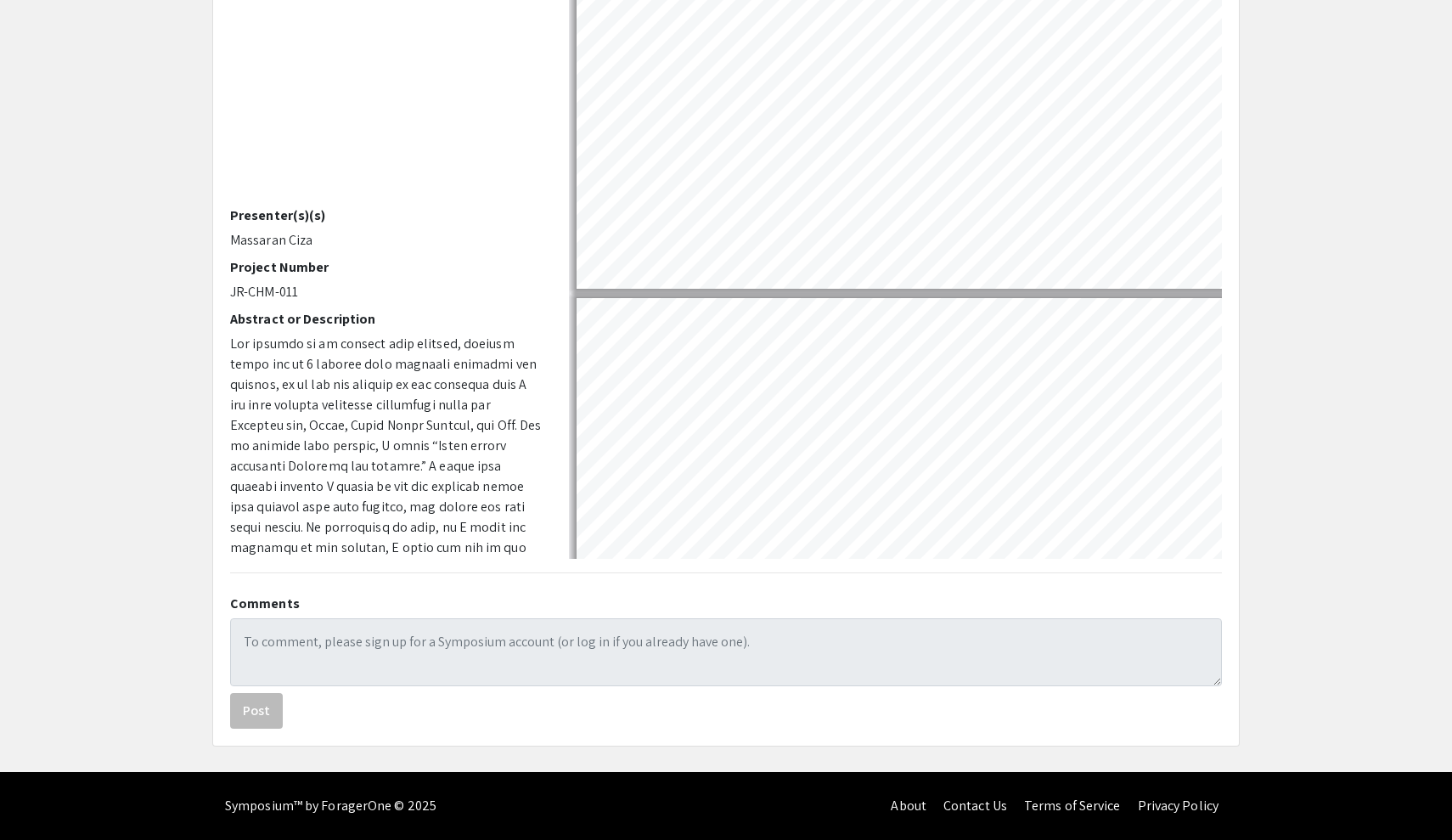
select select "1"
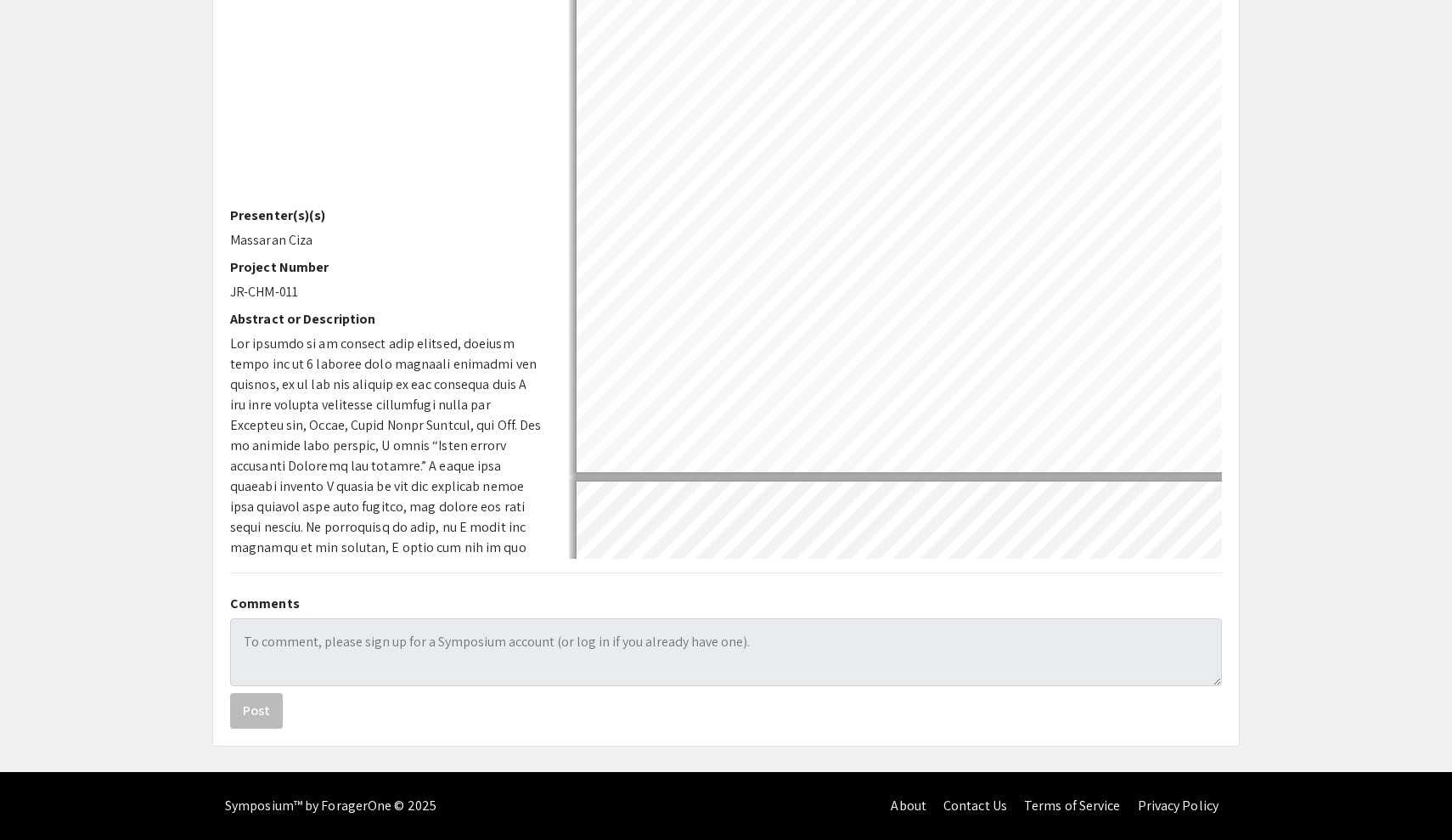
scroll to position [1558, 0]
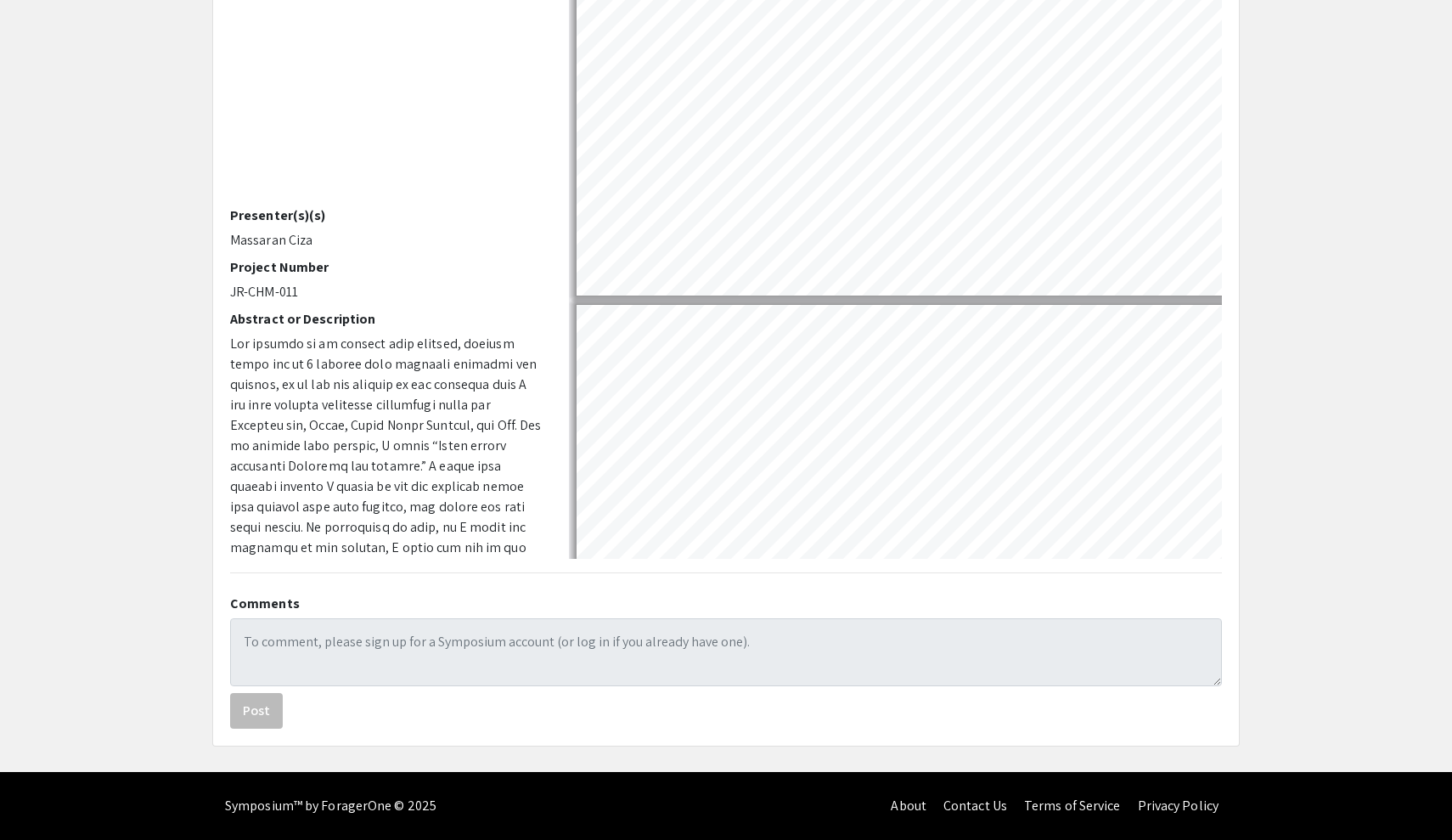
click at [253, 238] on p "Massaran Ciza" at bounding box center [386, 239] width 313 height 20
click at [235, 238] on p "Massaran Ciza" at bounding box center [386, 239] width 313 height 20
click at [214, 238] on div "Which liquid dissolves skittles the fastest? Voiceover Presenter(s)(s) Massaran…" at bounding box center [726, 317] width 1026 height 856
click at [361, 245] on p "Massaran Ciza" at bounding box center [386, 239] width 313 height 20
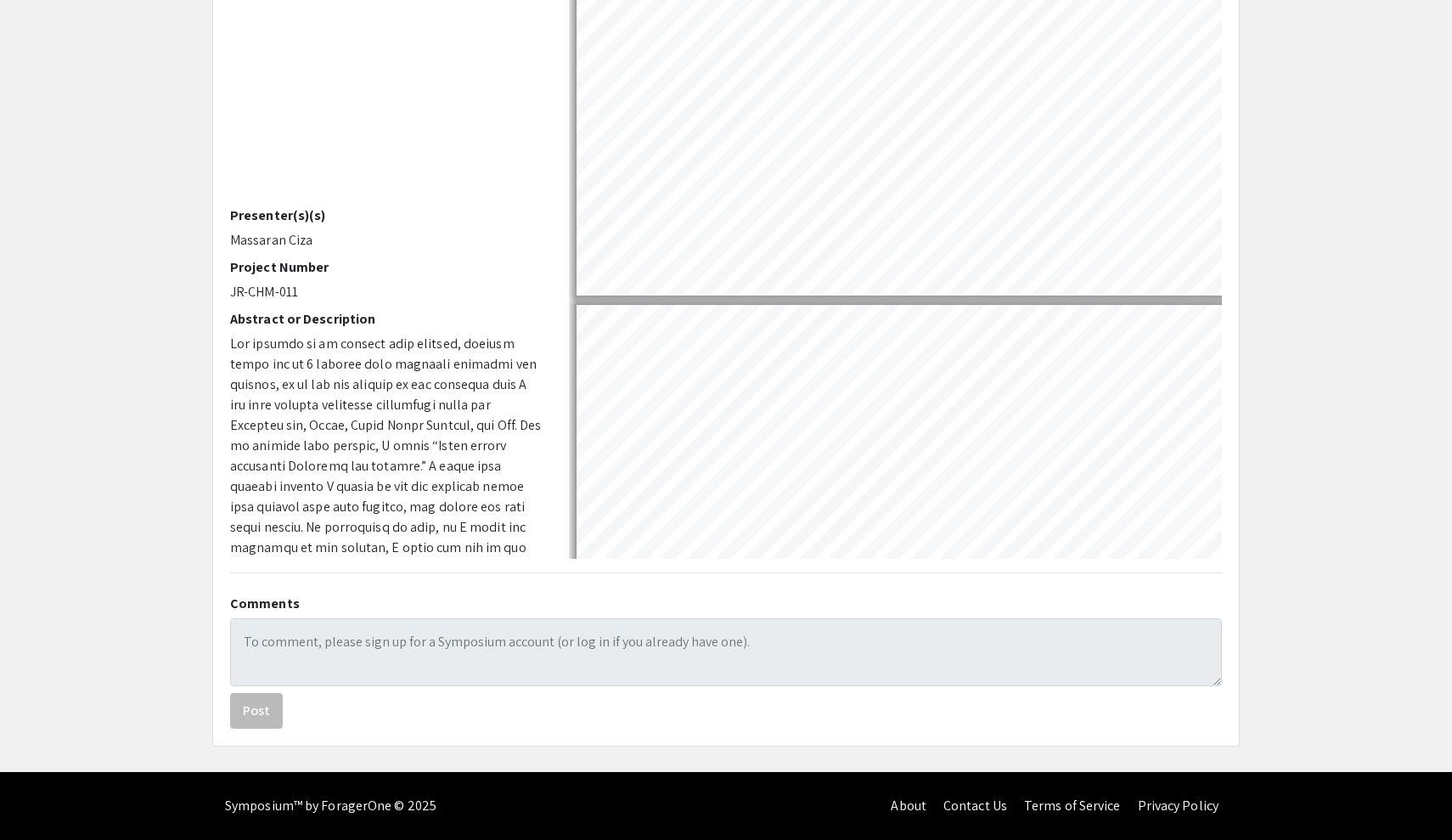
drag, startPoint x: 230, startPoint y: 233, endPoint x: 333, endPoint y: 237, distance: 103.1
click at [333, 237] on p "Massaran Ciza" at bounding box center [386, 239] width 313 height 20
copy p "Massaran Ciza"
